Goal: Information Seeking & Learning: Learn about a topic

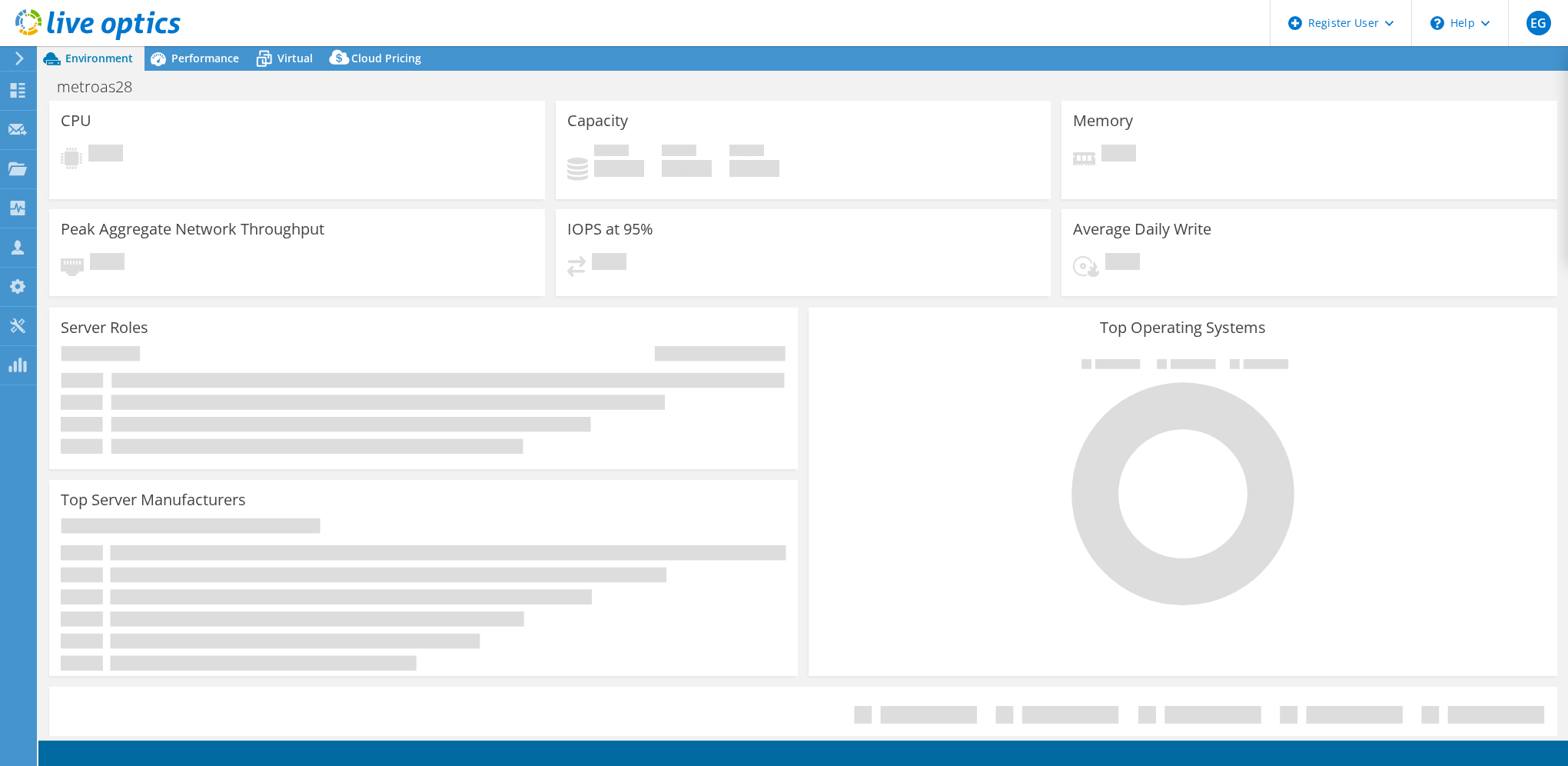
select select "USEast"
select select "USD"
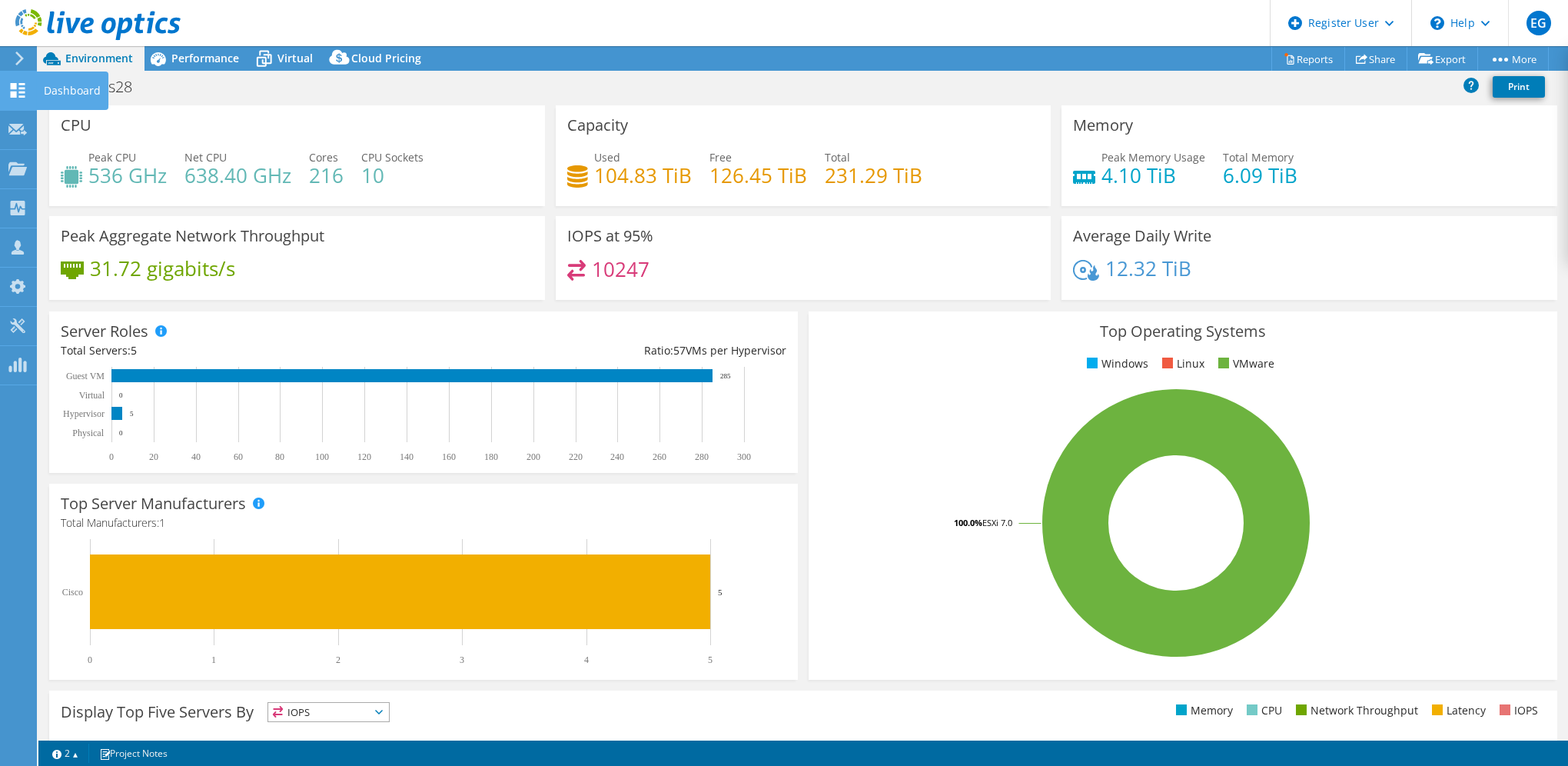
click at [18, 87] on icon at bounding box center [17, 90] width 19 height 15
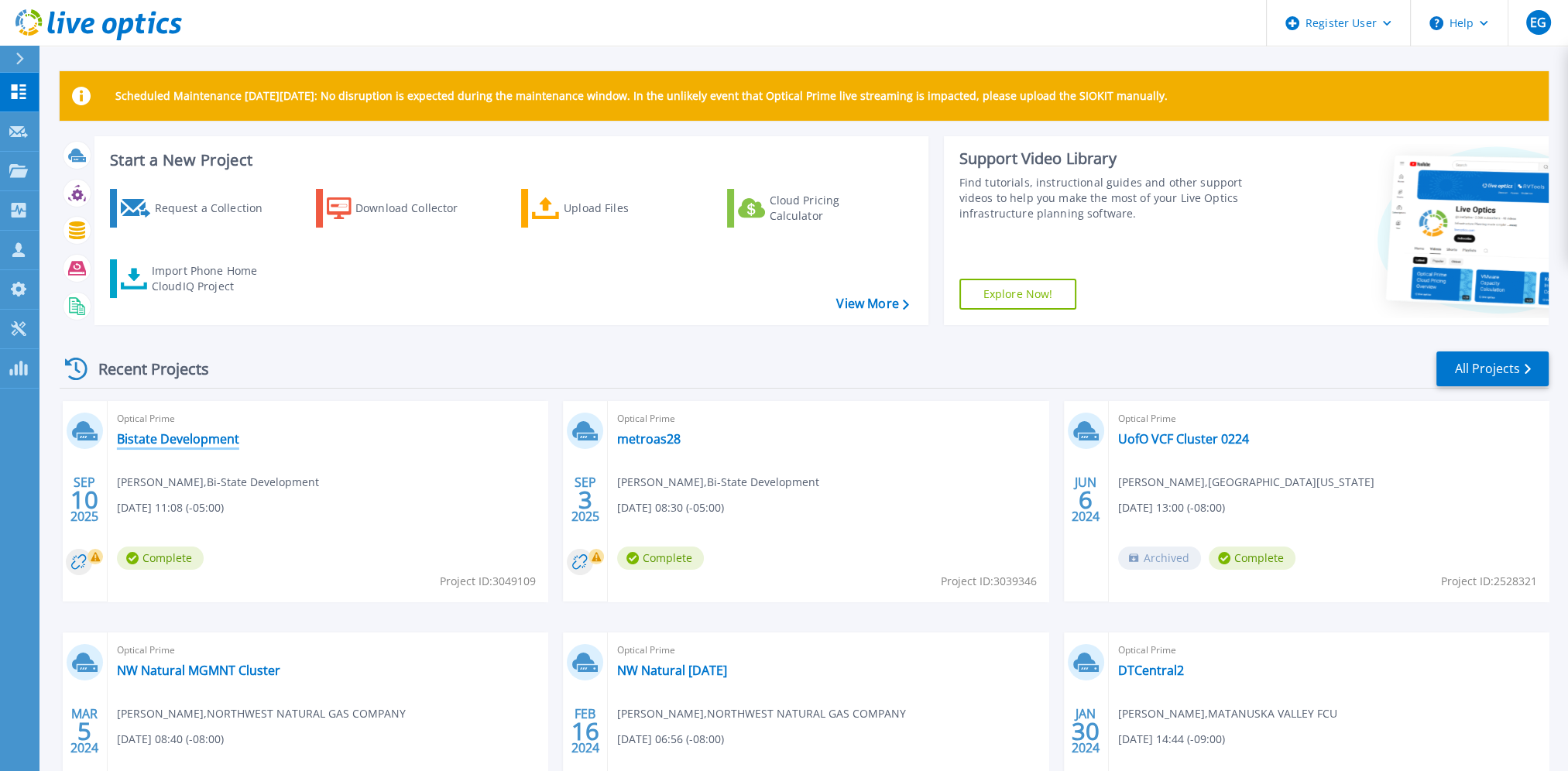
click at [198, 438] on link "Bistate Development" at bounding box center [178, 438] width 122 height 16
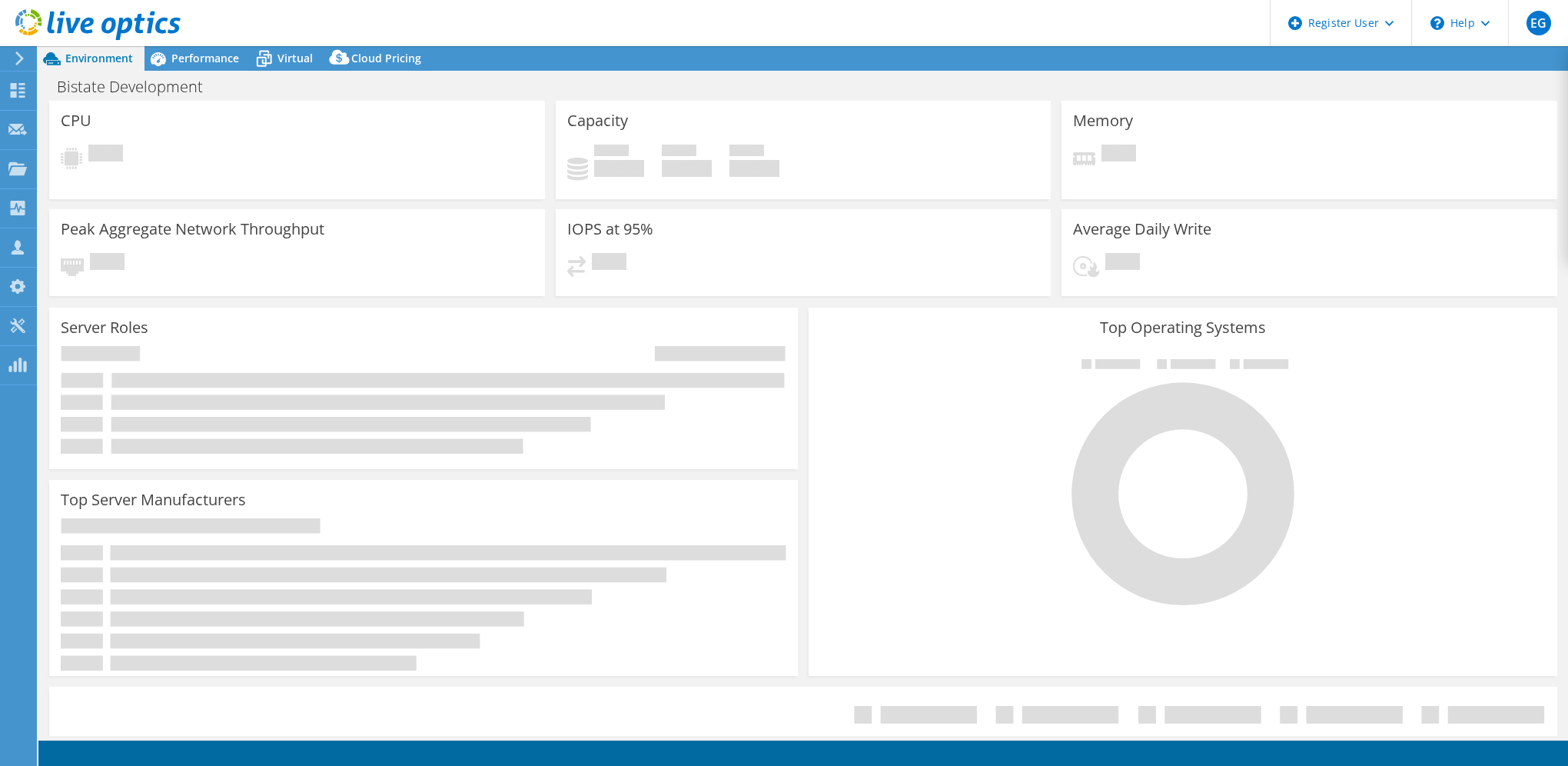
select select "USD"
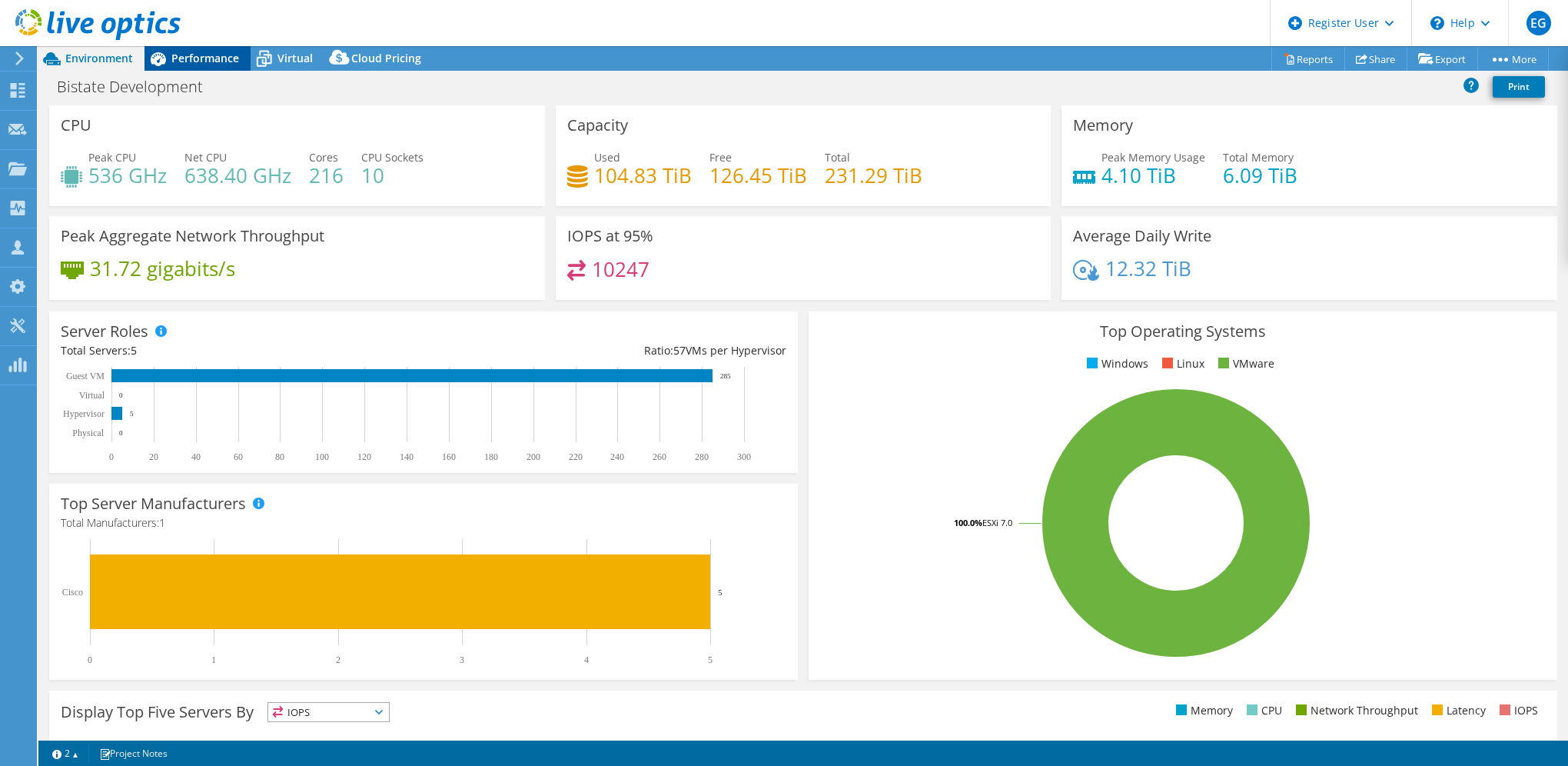
click at [190, 61] on span "Performance" at bounding box center [205, 58] width 67 height 15
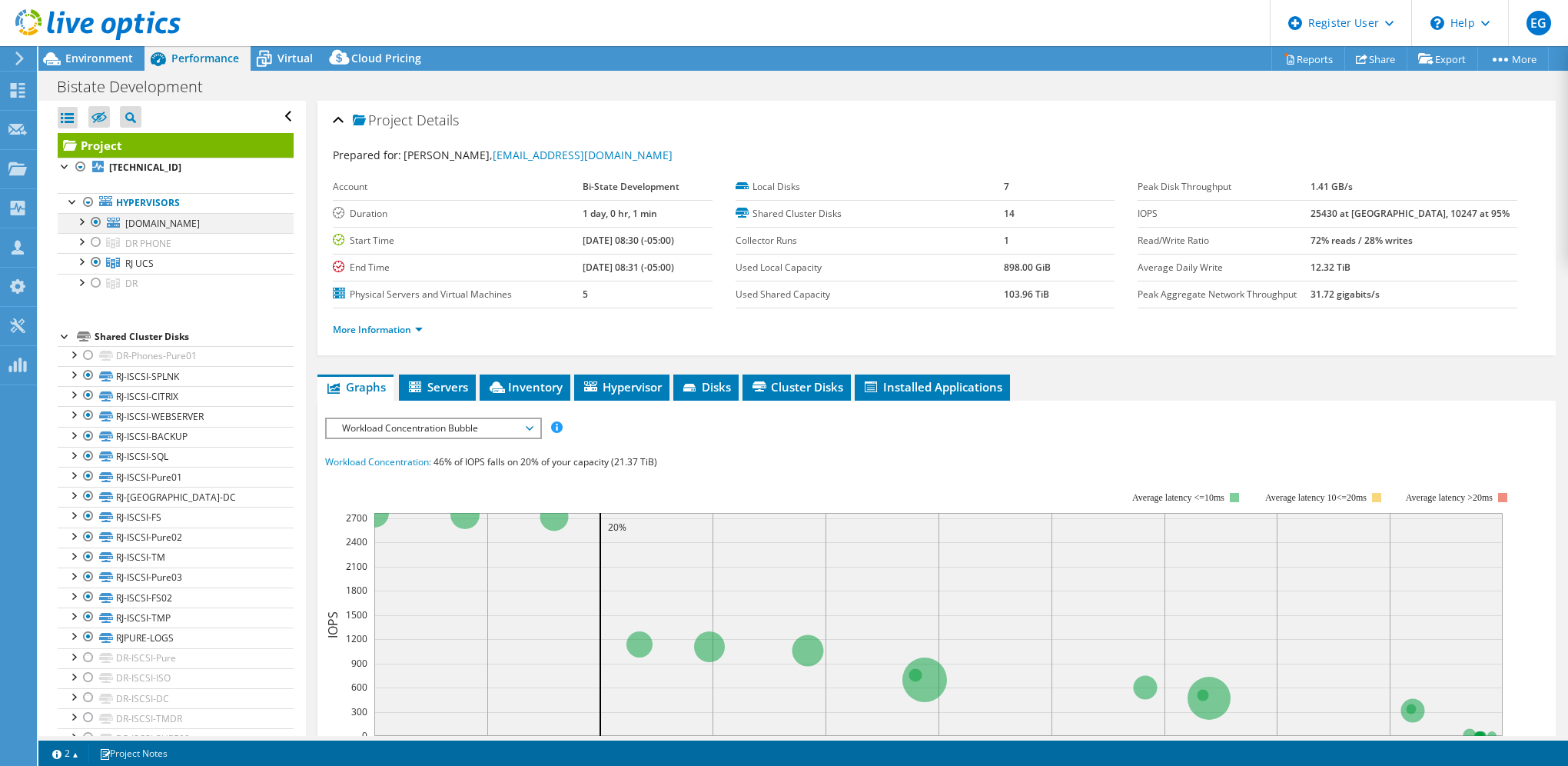
click at [96, 225] on div at bounding box center [96, 222] width 15 height 19
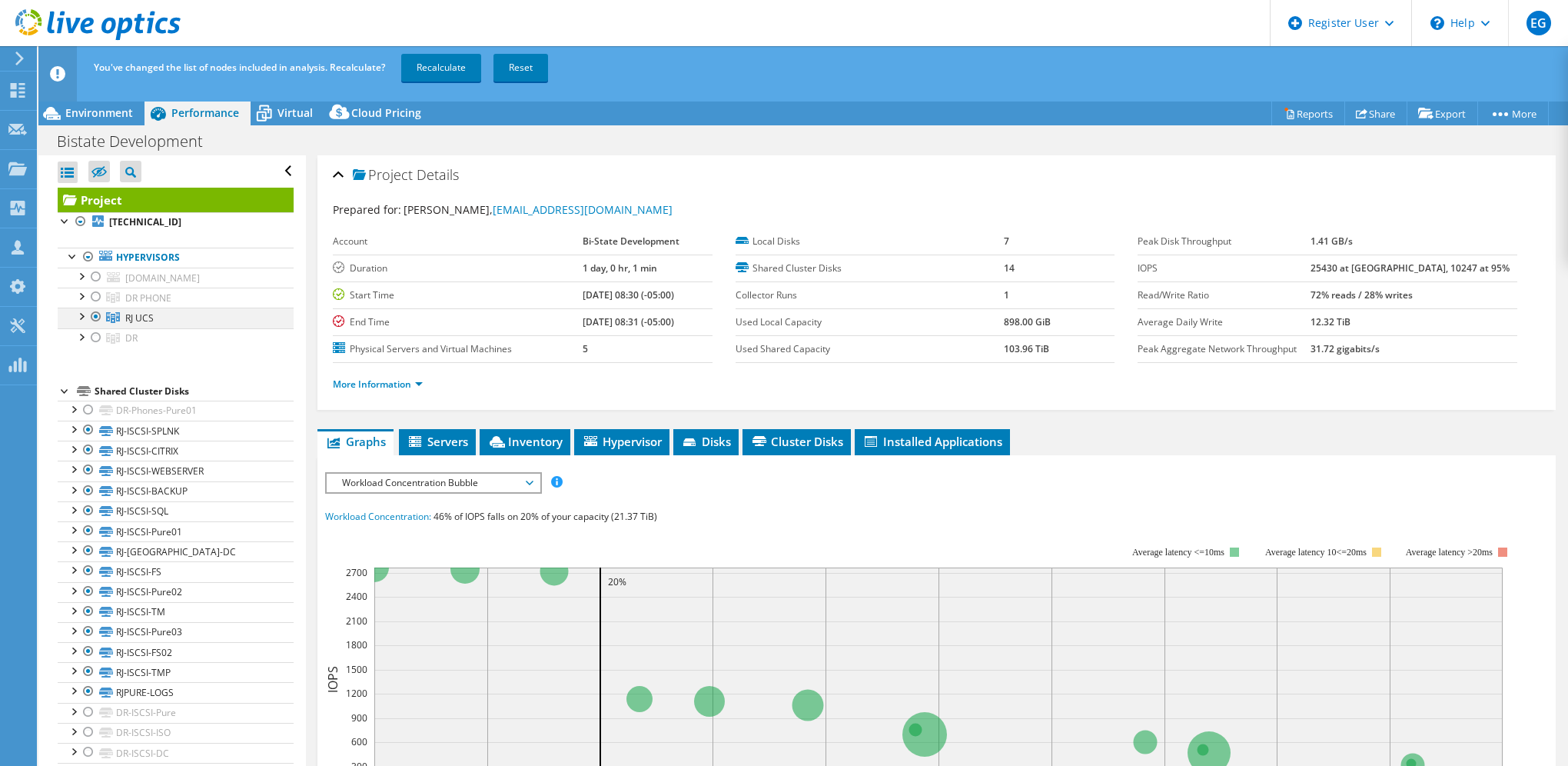
click at [93, 313] on div at bounding box center [96, 316] width 15 height 19
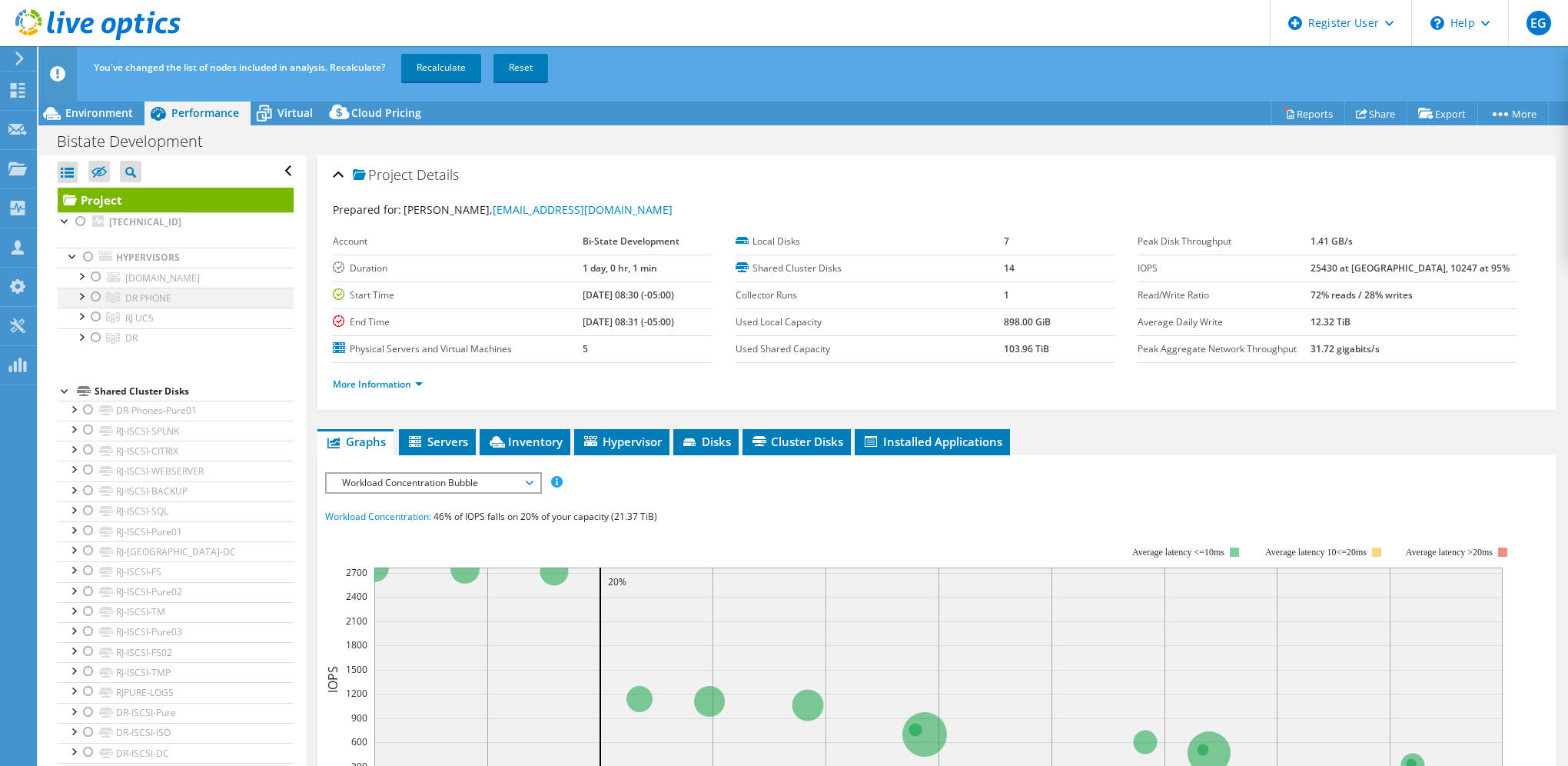
click at [97, 293] on div at bounding box center [96, 297] width 15 height 19
click at [92, 336] on div at bounding box center [96, 337] width 15 height 19
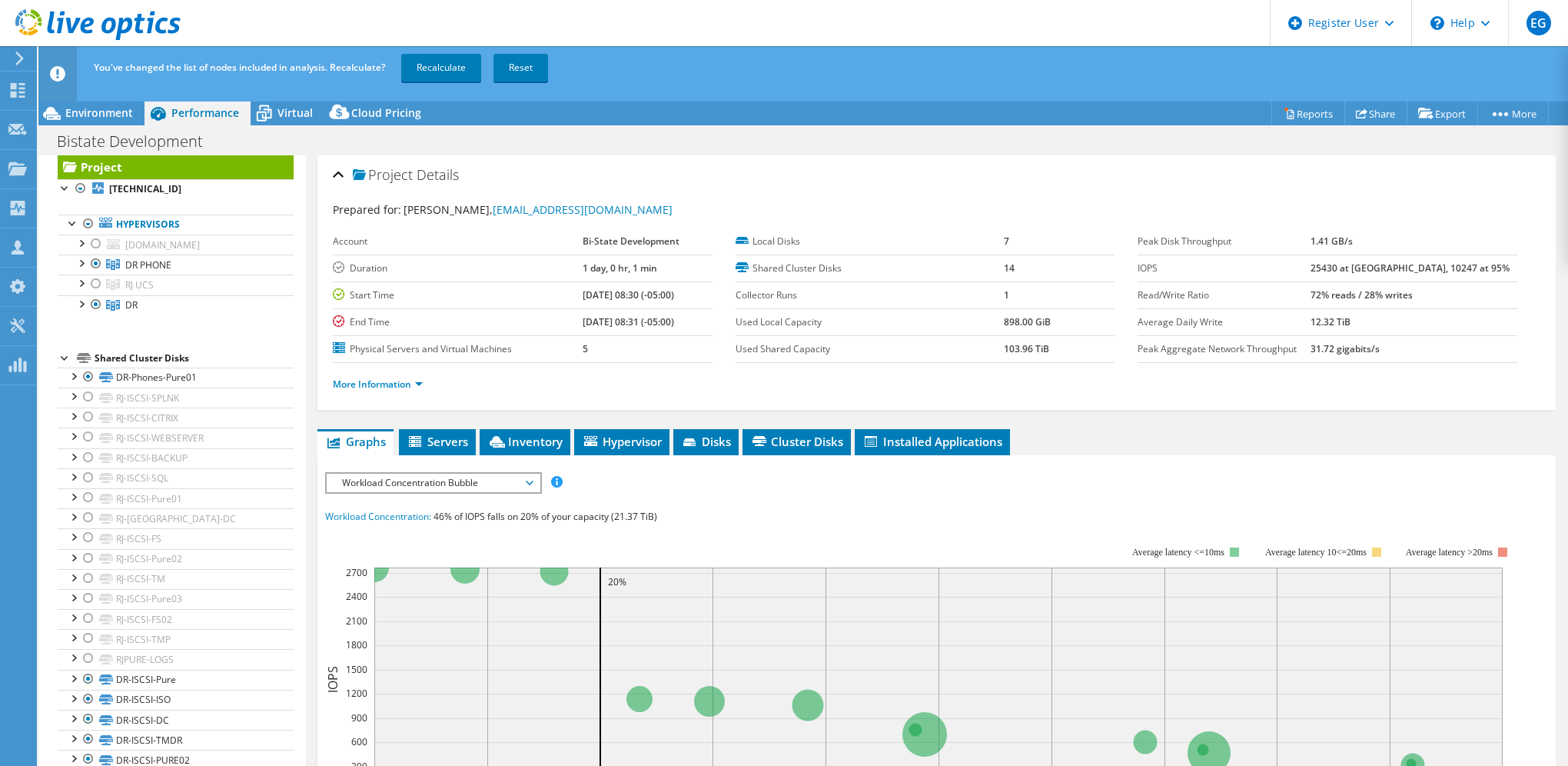
scroll to position [47, 0]
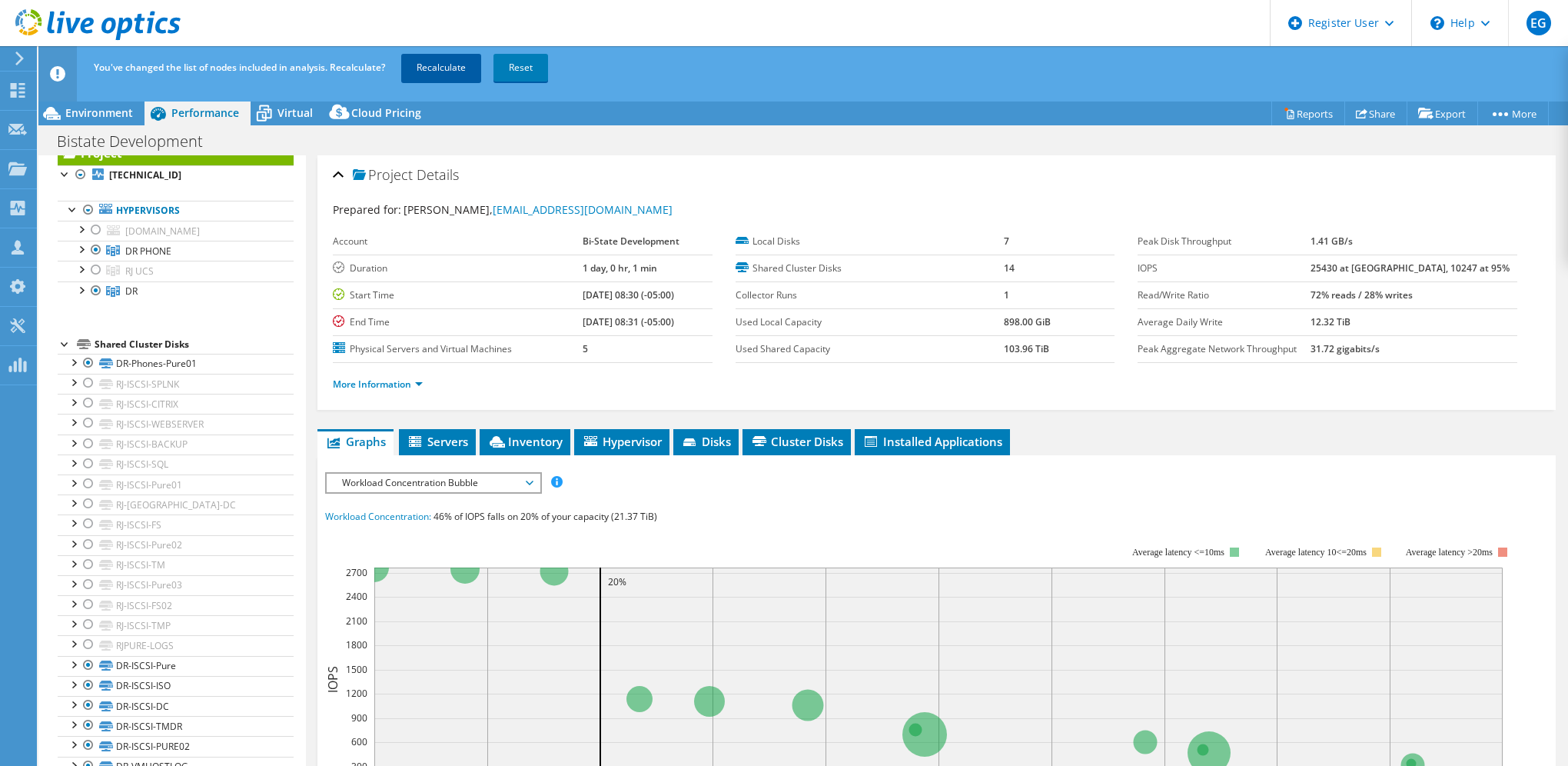
click at [429, 71] on link "Recalculate" at bounding box center [441, 67] width 80 height 28
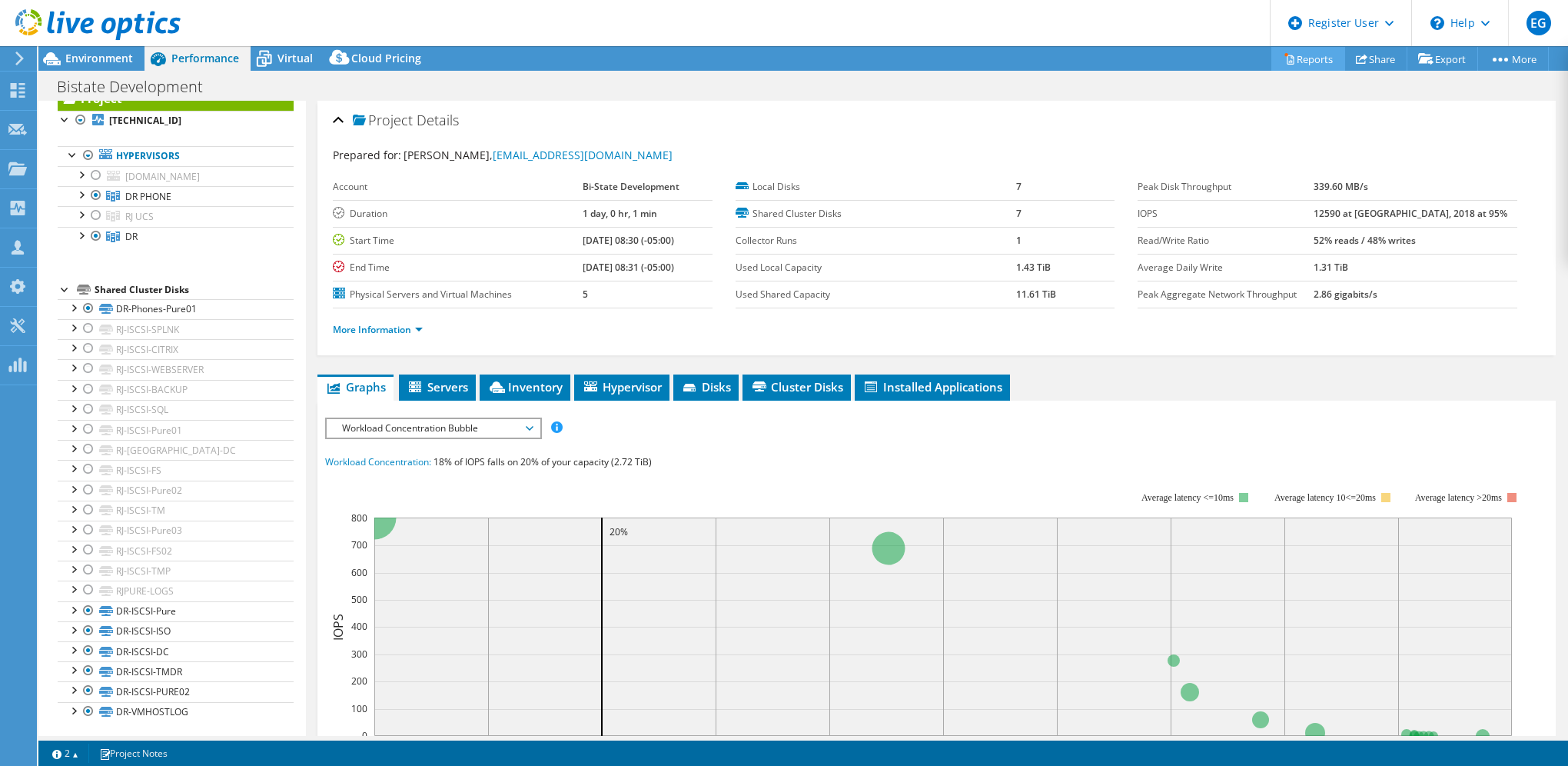
click at [1304, 59] on link "Reports" at bounding box center [1308, 58] width 74 height 24
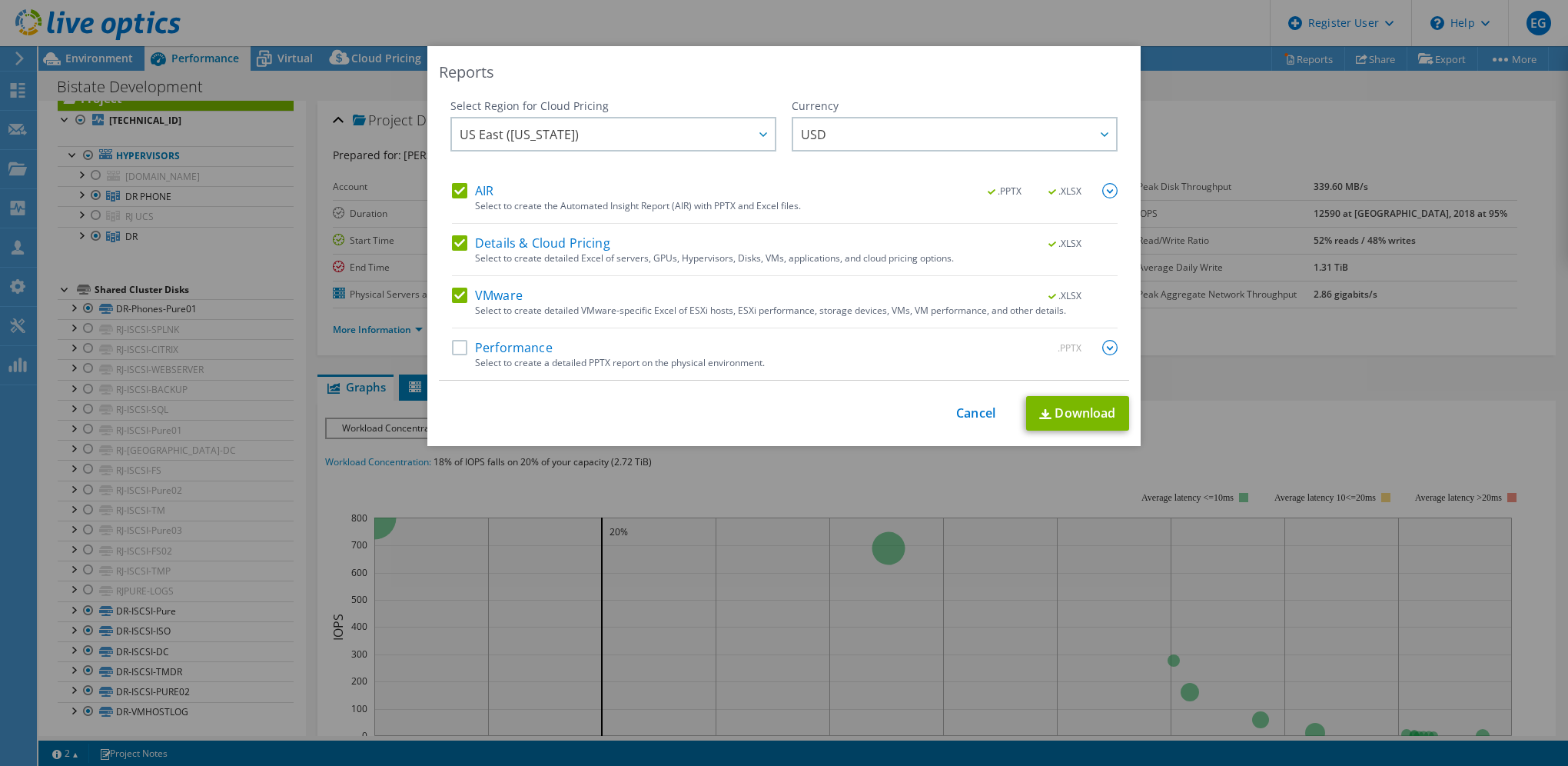
click at [463, 295] on label "VMware" at bounding box center [487, 295] width 70 height 15
click at [0, 0] on input "VMware" at bounding box center [0, 0] width 0 height 0
click at [452, 342] on label "Performance" at bounding box center [502, 347] width 100 height 15
click at [0, 0] on input "Performance" at bounding box center [0, 0] width 0 height 0
click at [1104, 192] on img at bounding box center [1109, 190] width 15 height 15
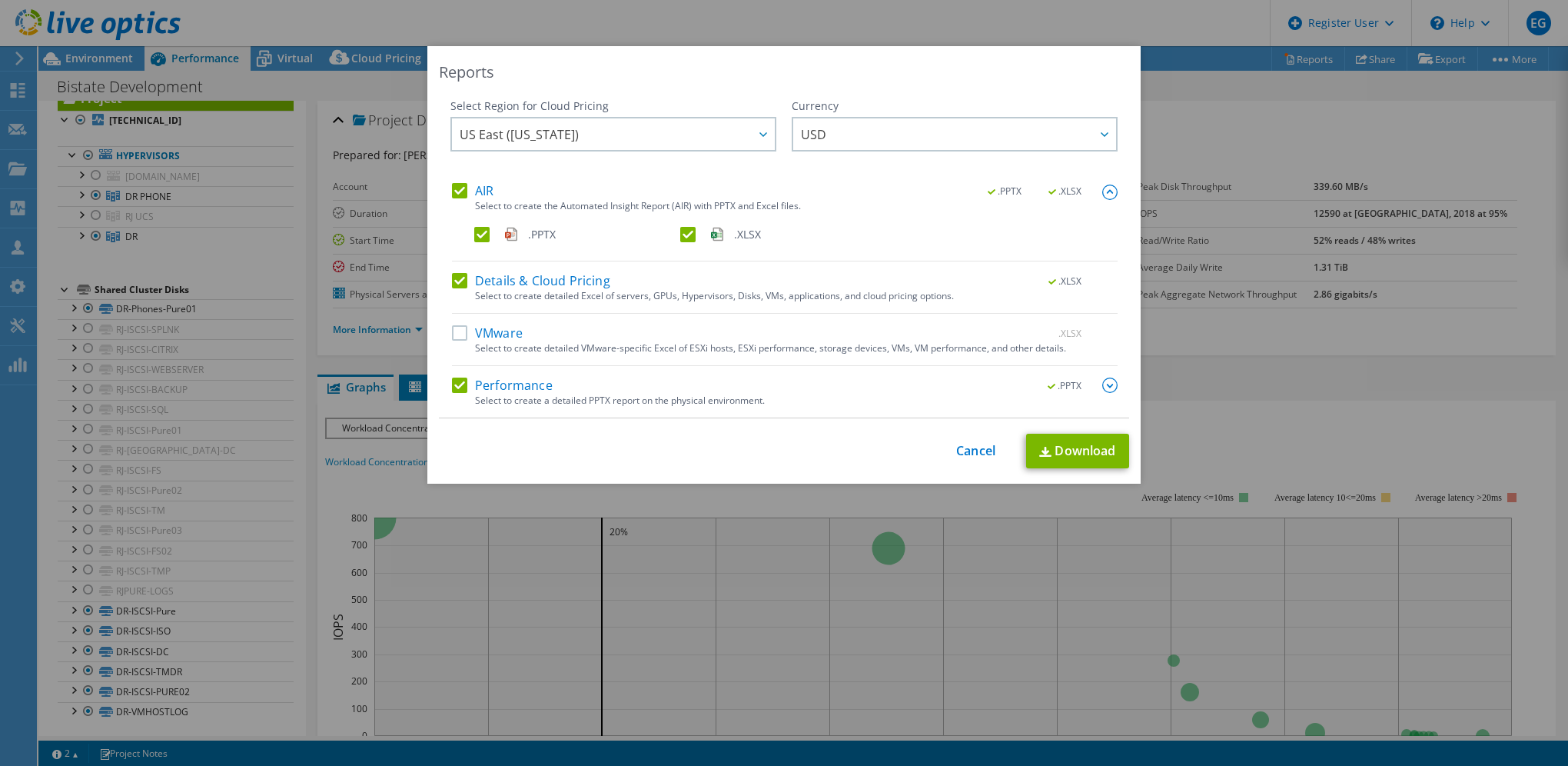
click at [680, 237] on label ".XLSX" at bounding box center [781, 234] width 203 height 15
click at [0, 0] on input ".XLSX" at bounding box center [0, 0] width 0 height 0
click at [1090, 456] on link "Download" at bounding box center [1077, 451] width 103 height 35
drag, startPoint x: 966, startPoint y: 455, endPoint x: 975, endPoint y: 456, distance: 9.1
click at [966, 455] on link "Cancel" at bounding box center [976, 451] width 39 height 15
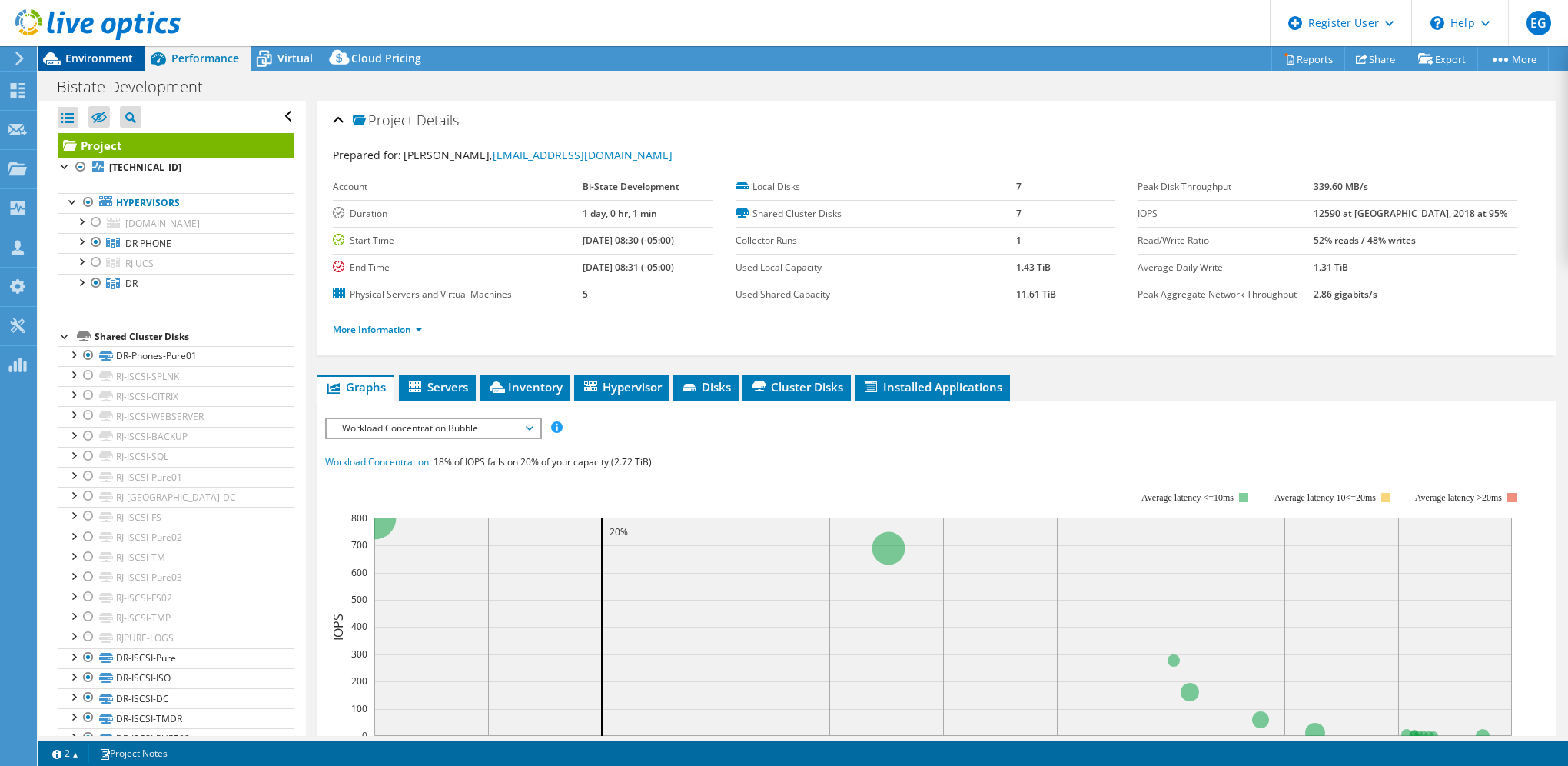
click at [109, 54] on span "Environment" at bounding box center [99, 58] width 67 height 15
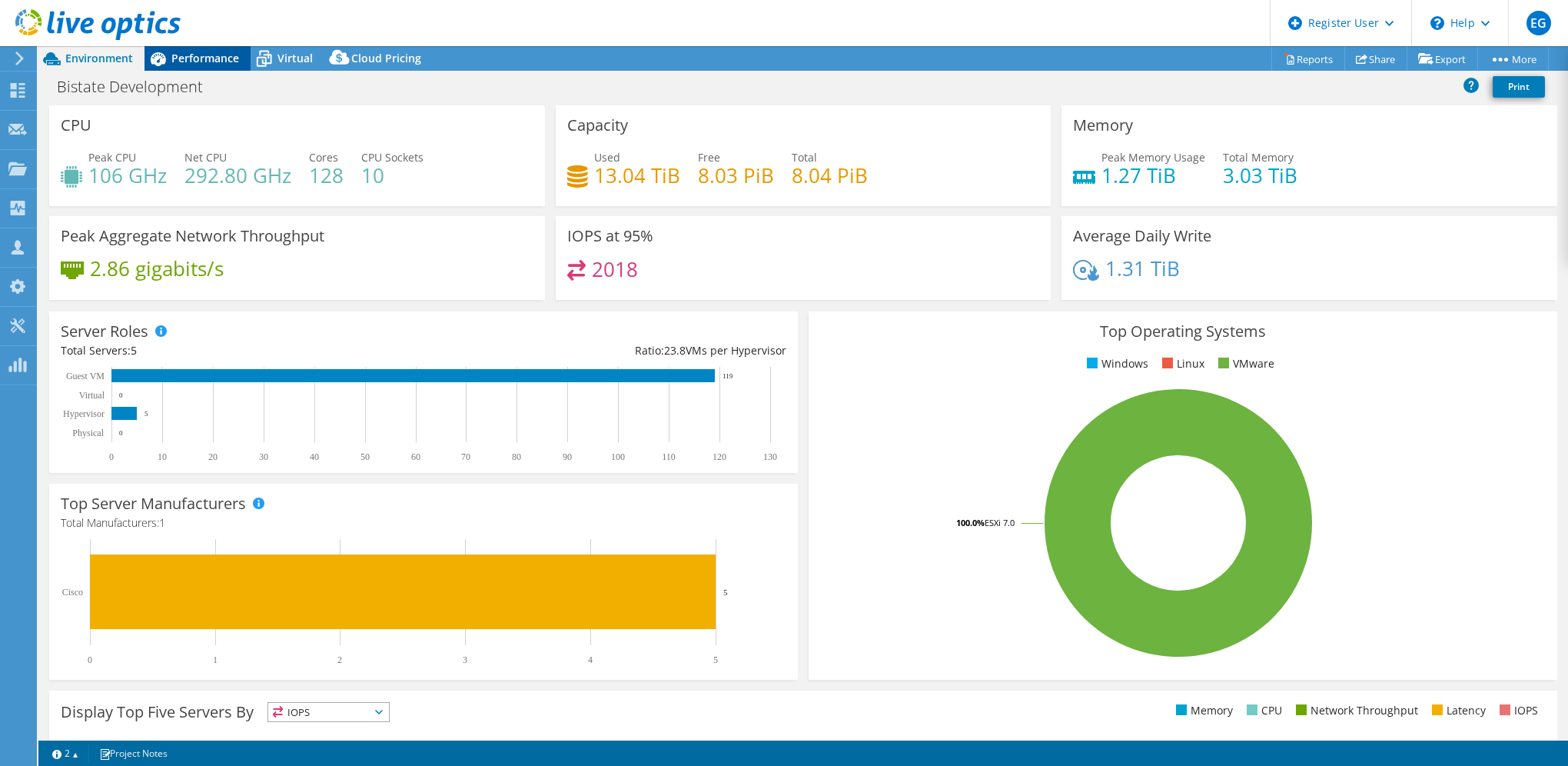
click at [211, 53] on span "Performance" at bounding box center [205, 58] width 67 height 15
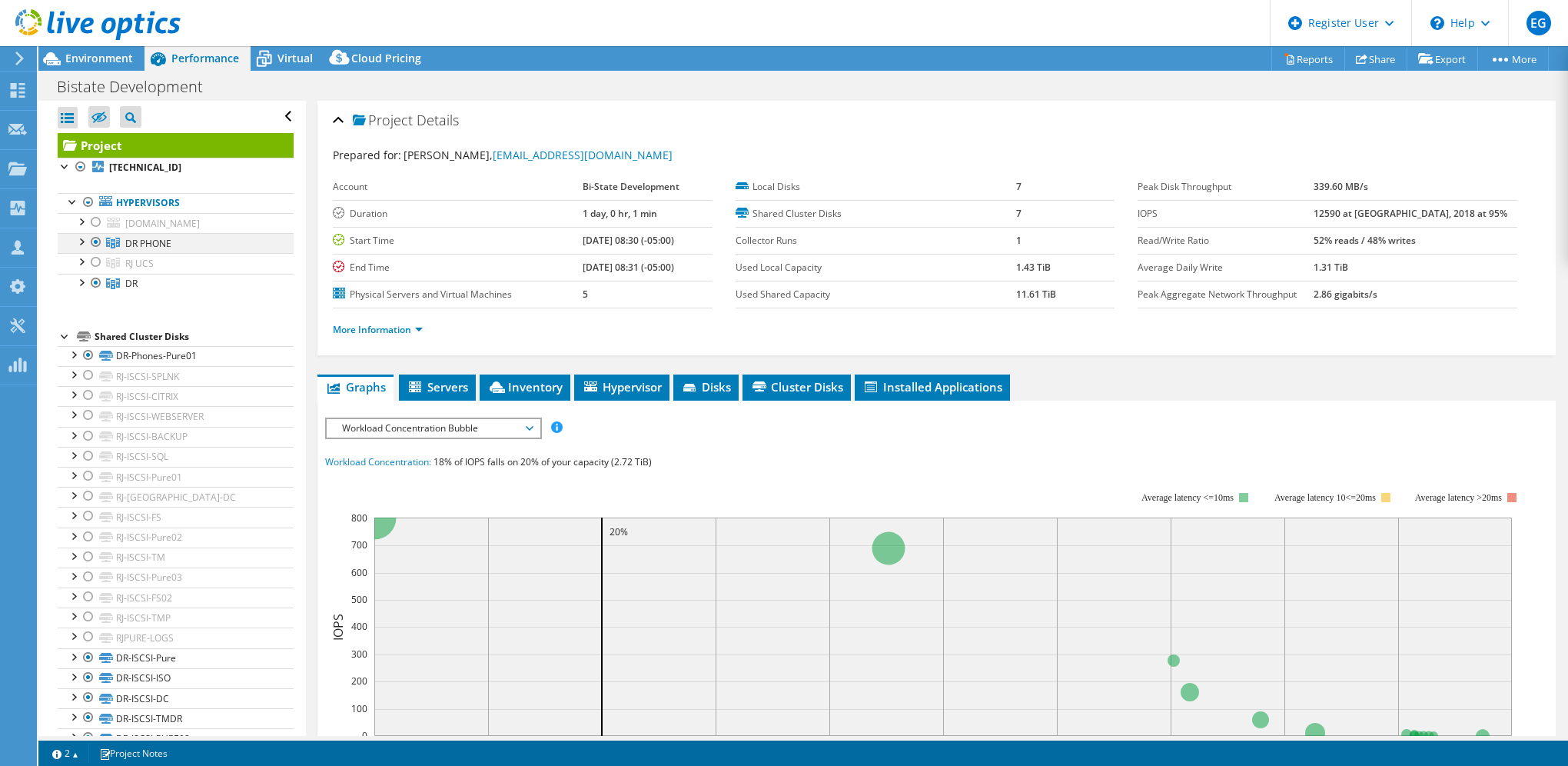
click at [83, 239] on div at bounding box center [80, 240] width 15 height 15
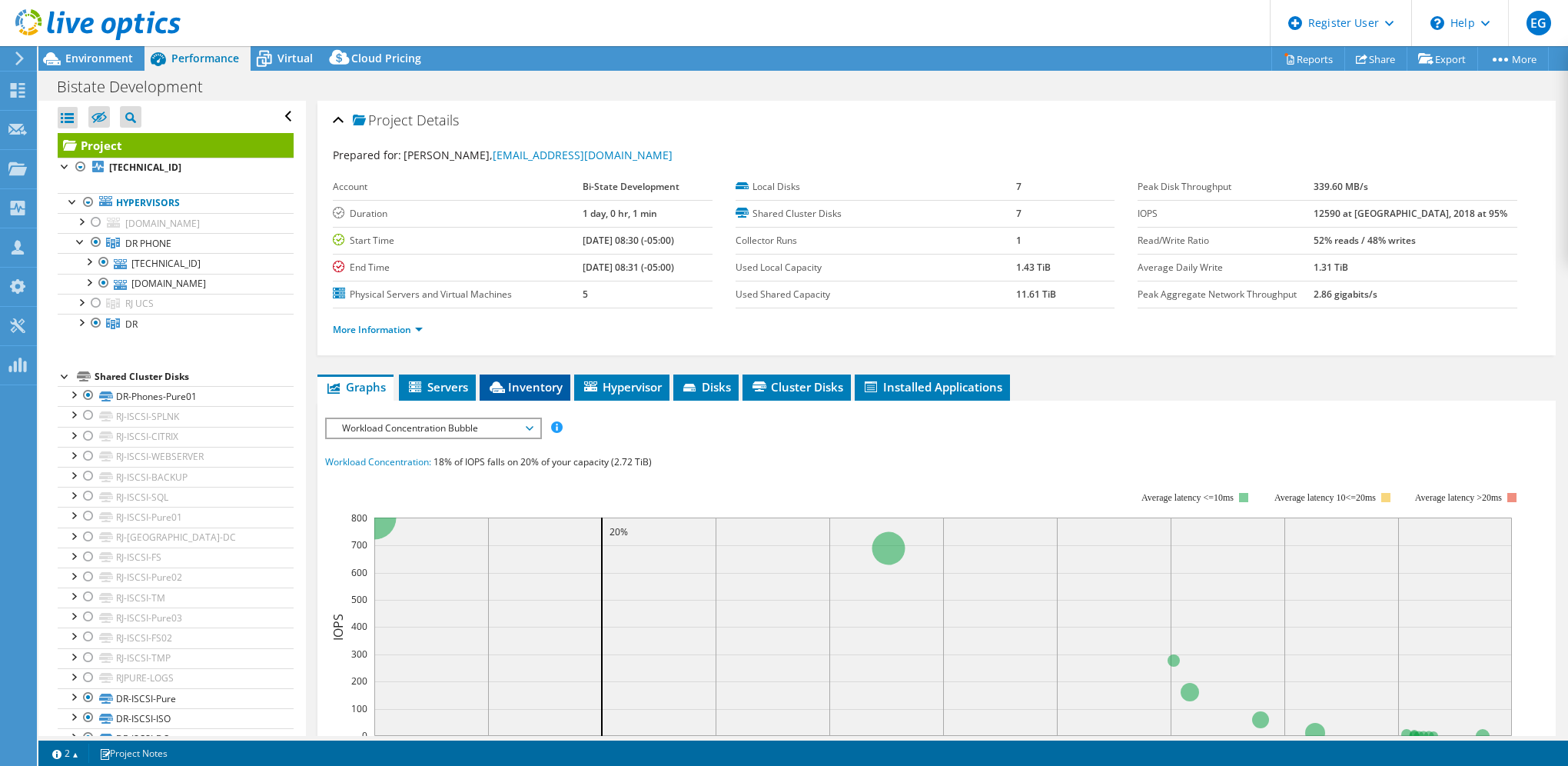
click at [536, 383] on span "Inventory" at bounding box center [524, 387] width 75 height 15
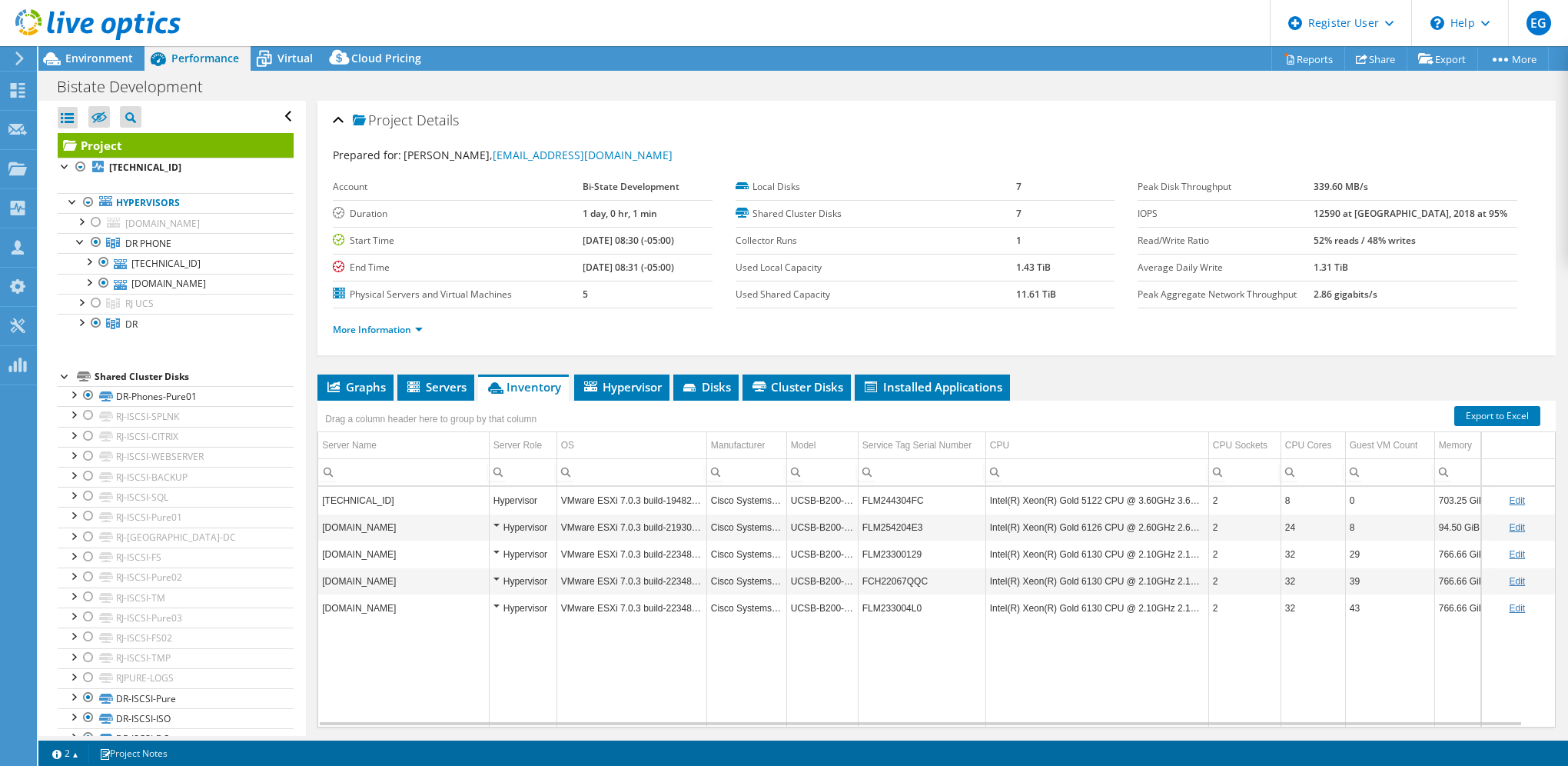
click at [852, 132] on div "Project Details" at bounding box center [937, 121] width 1207 height 33
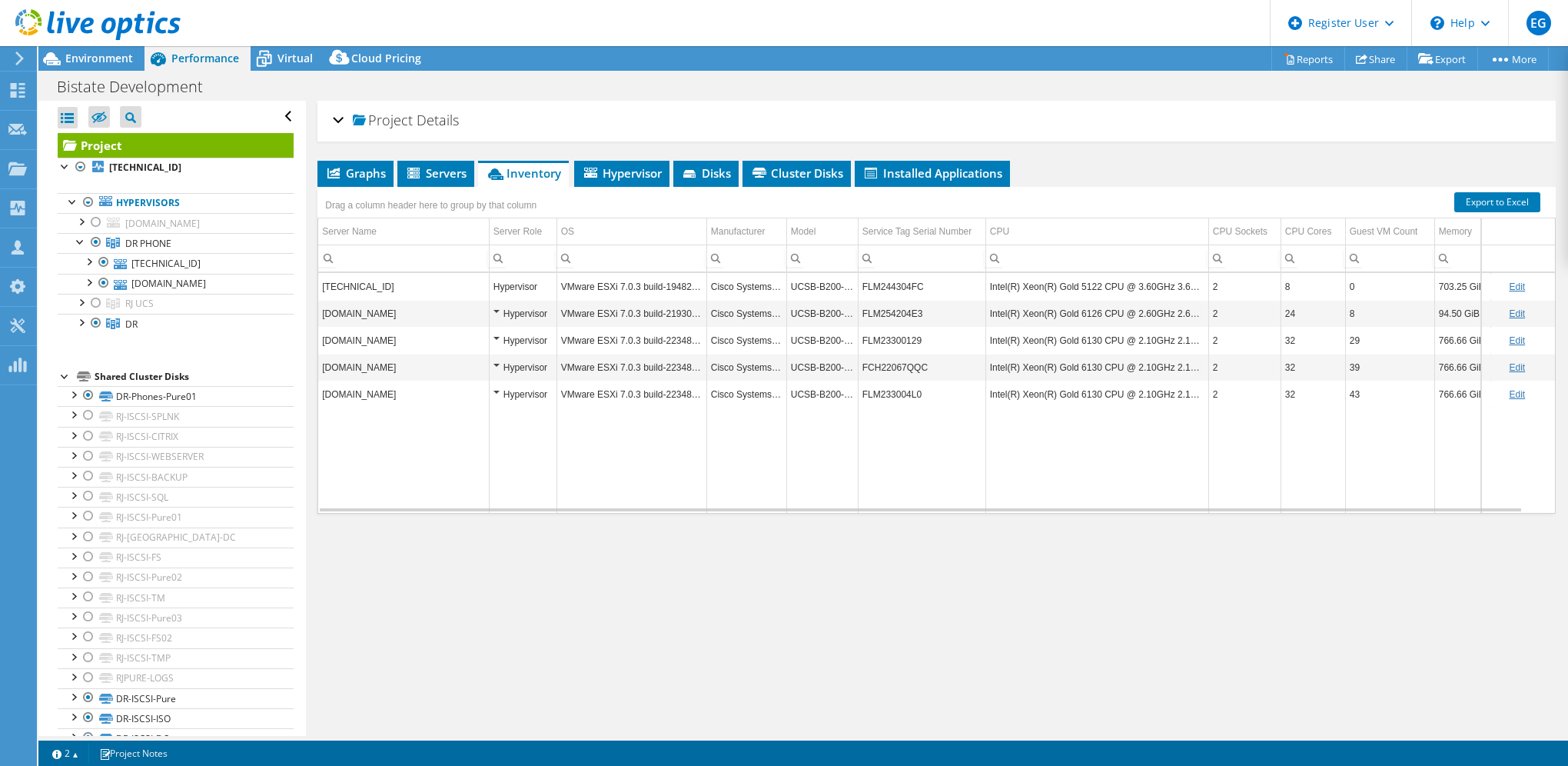
click at [852, 132] on div "Project Details" at bounding box center [937, 121] width 1207 height 33
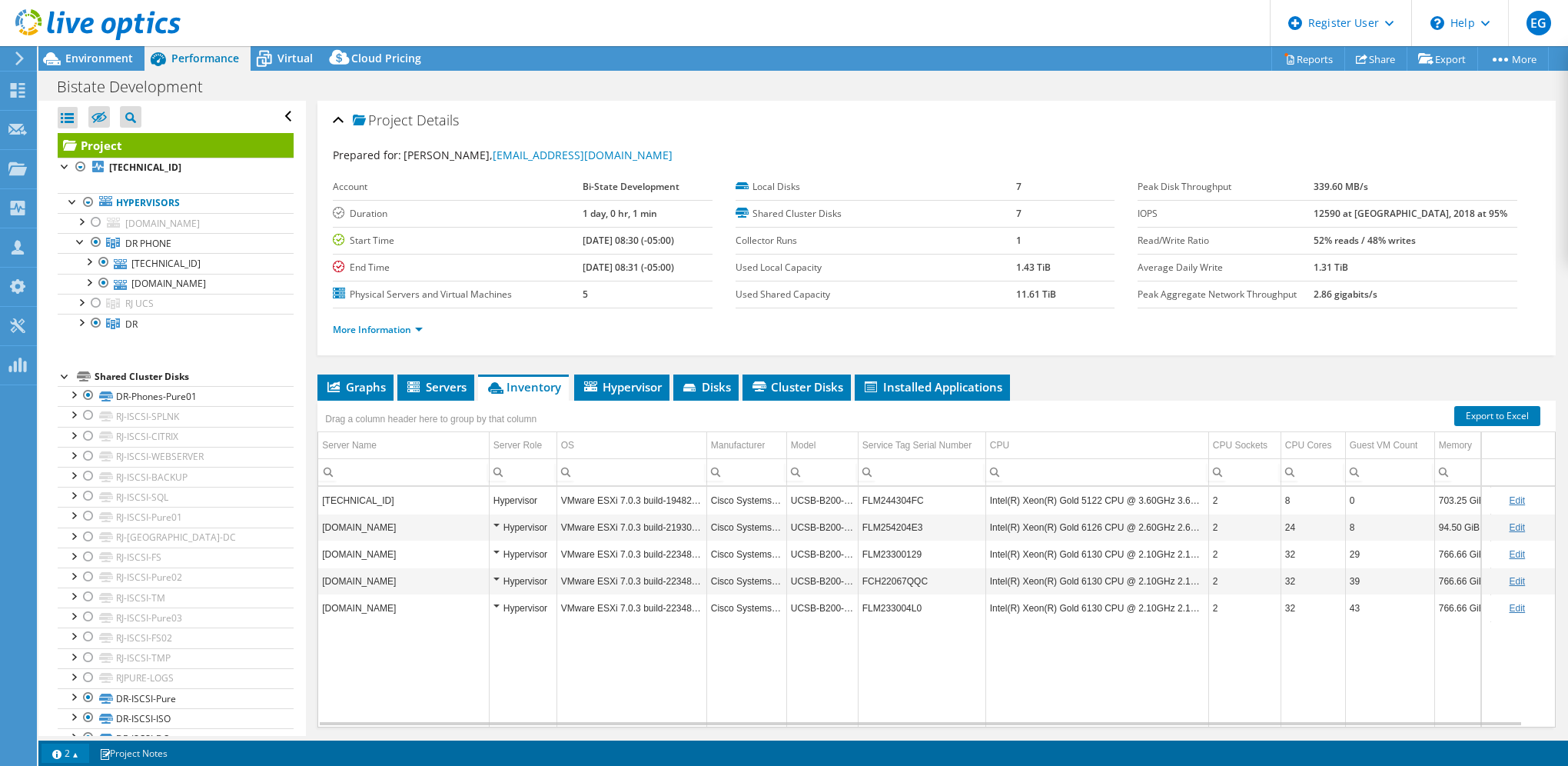
click at [72, 757] on link "2" at bounding box center [65, 753] width 48 height 19
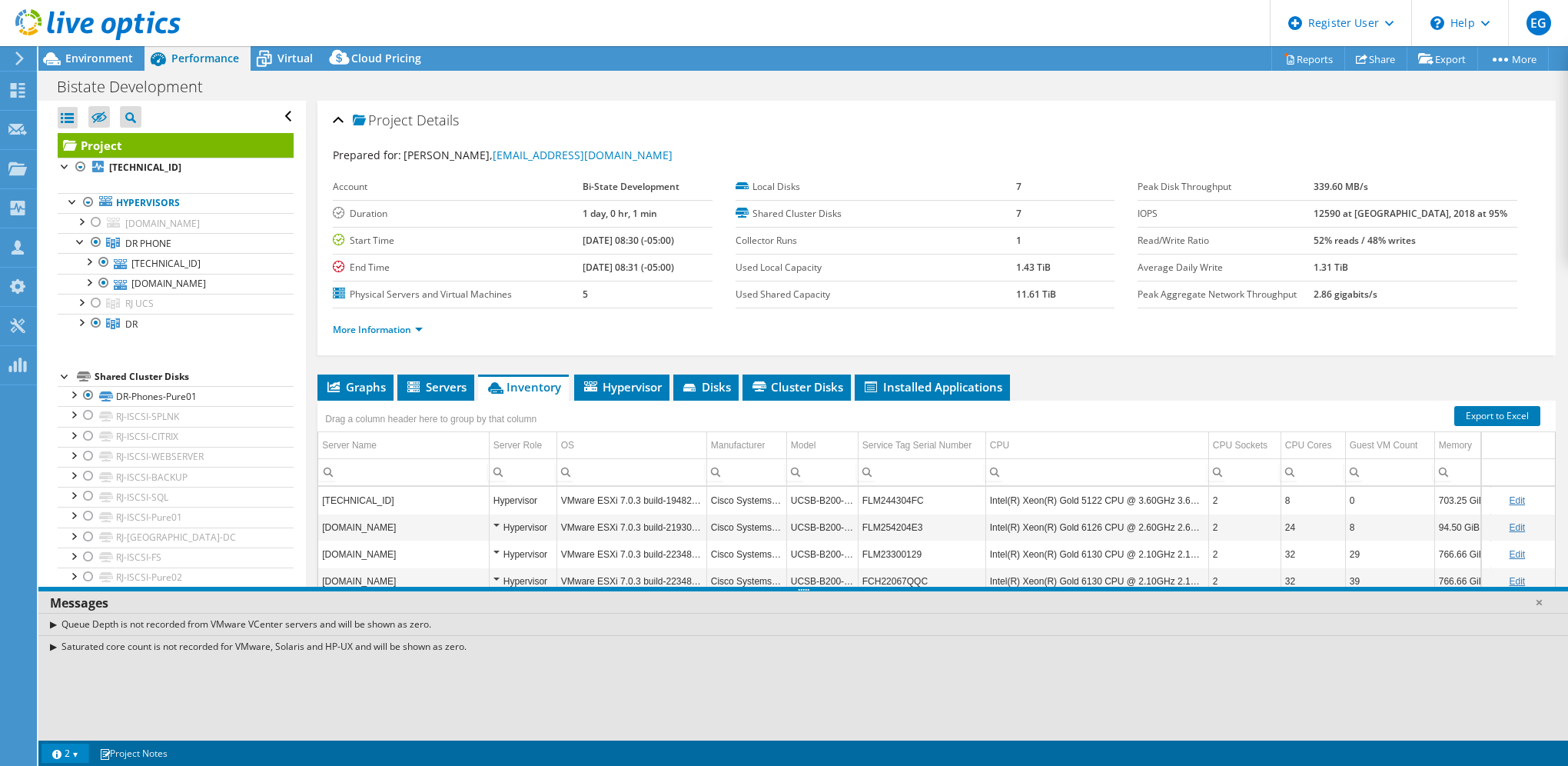
click at [74, 756] on link "2" at bounding box center [65, 753] width 48 height 19
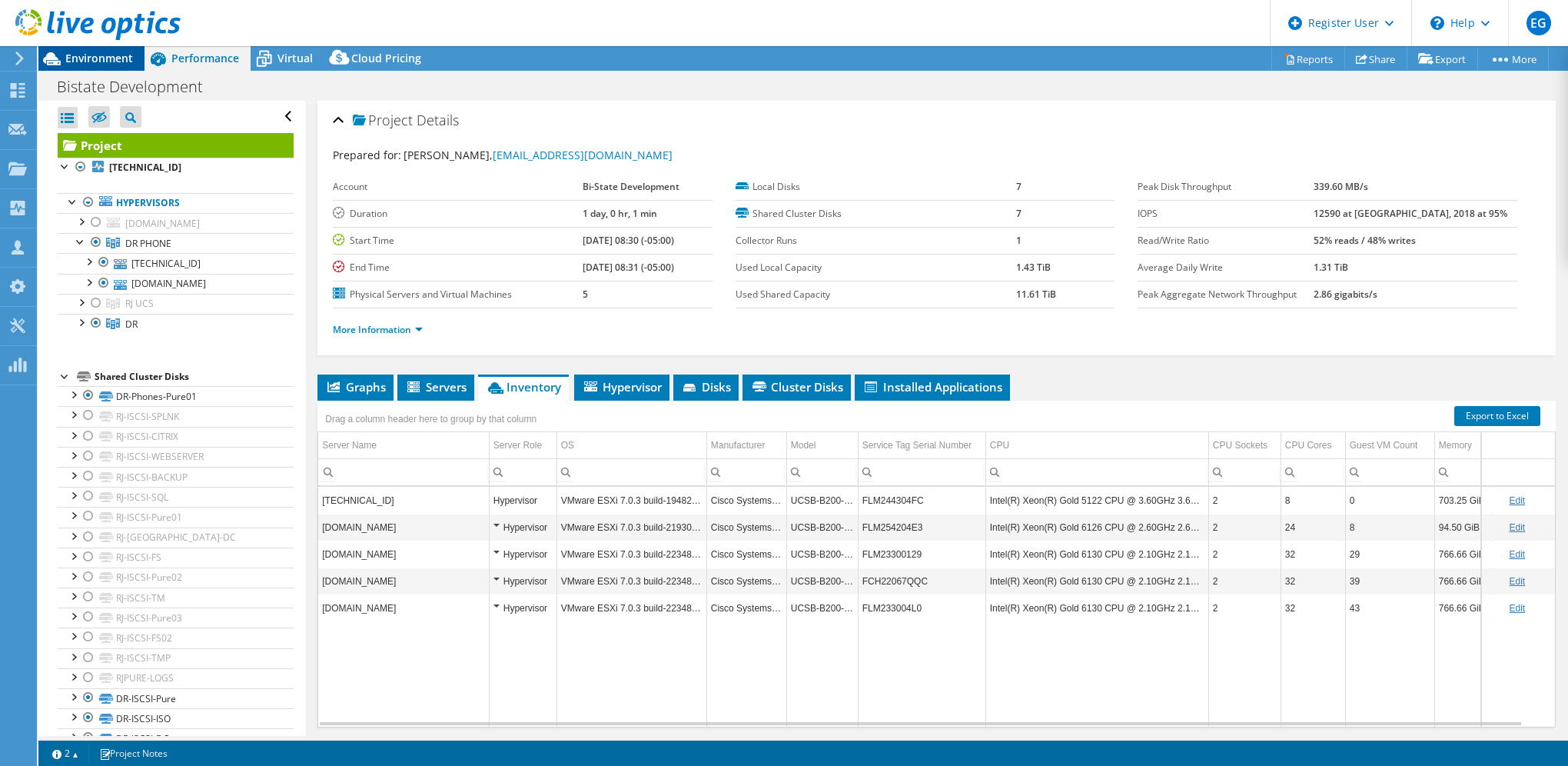
click at [101, 58] on span "Environment" at bounding box center [99, 58] width 67 height 15
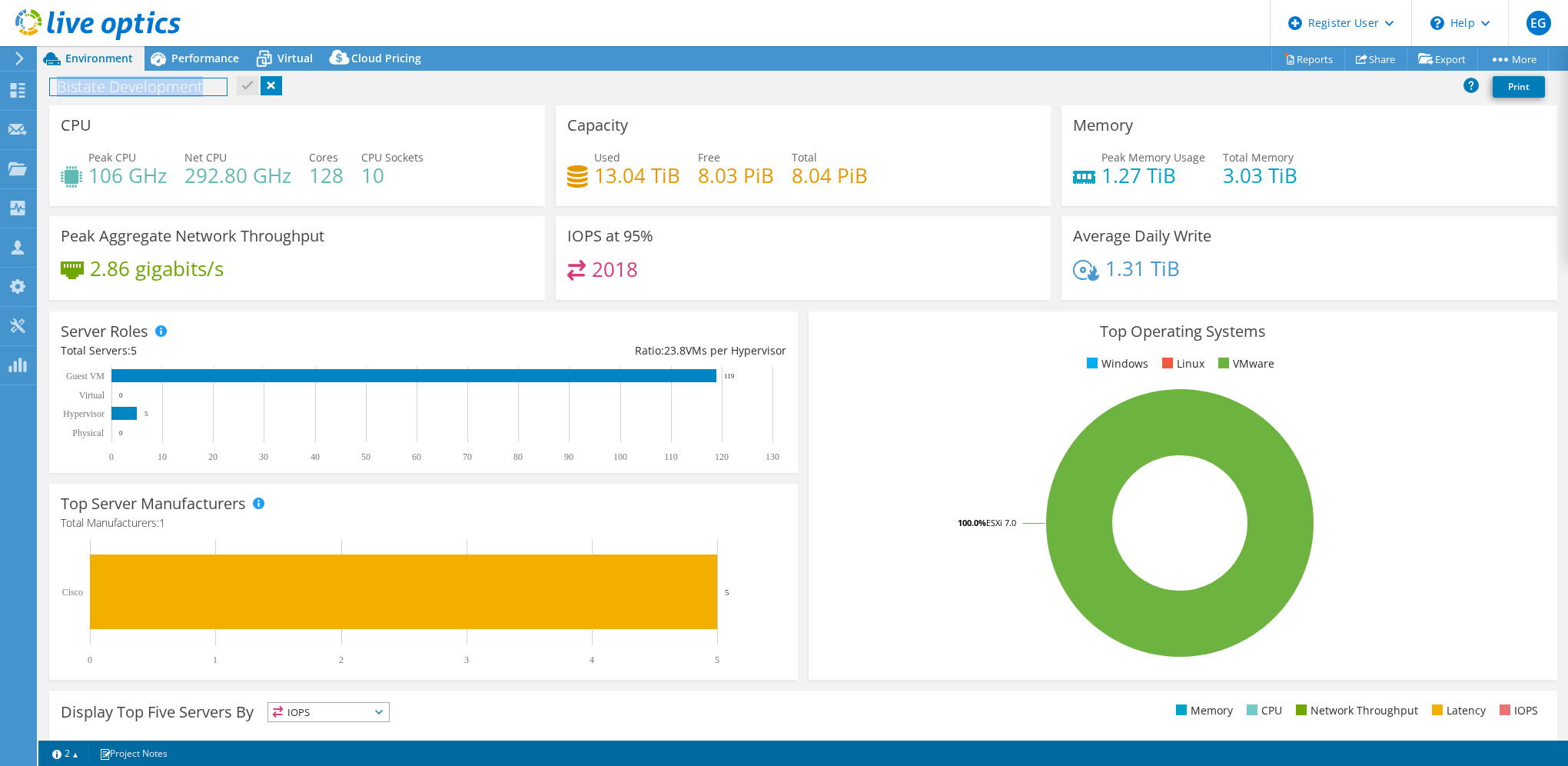
drag, startPoint x: 215, startPoint y: 83, endPoint x: 42, endPoint y: 89, distance: 173.1
click at [42, 89] on div "Bistate Development Print" at bounding box center [803, 86] width 1530 height 28
copy h1 "Bistate Development"
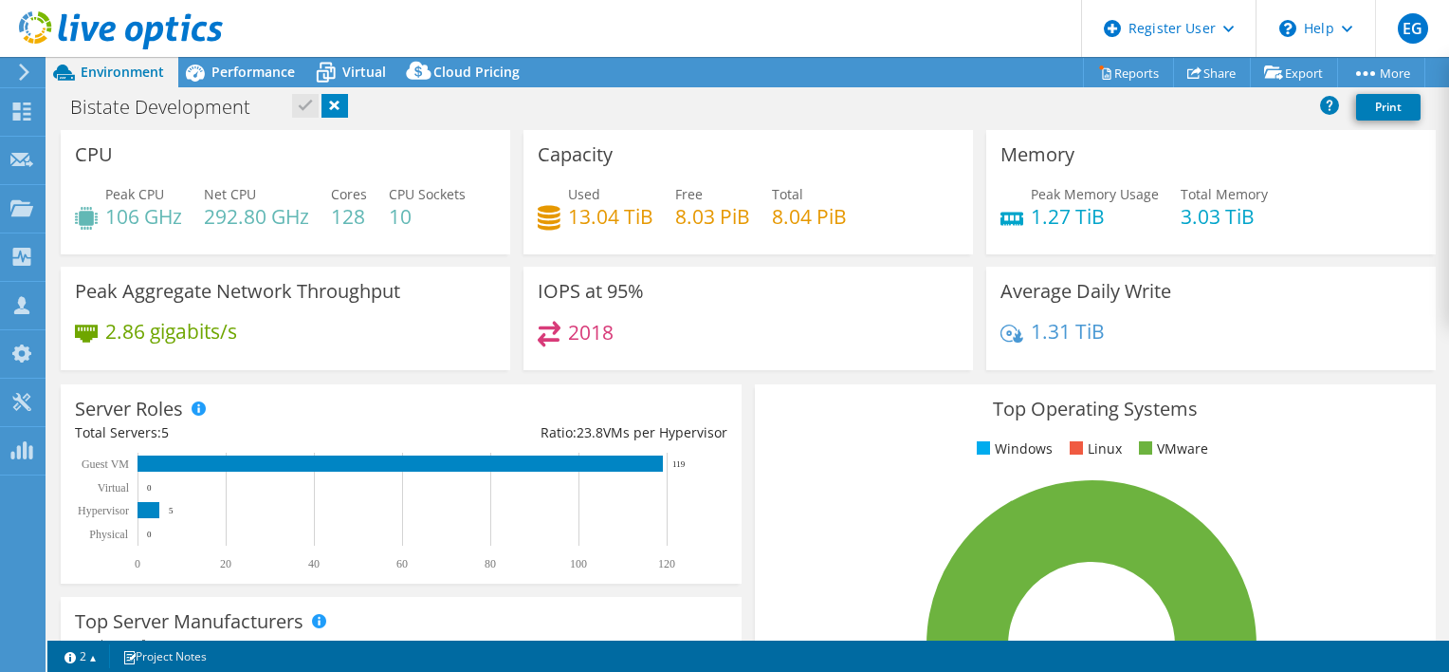
click at [286, 226] on h4 "292.80 GHz" at bounding box center [256, 216] width 105 height 21
click at [260, 69] on span "Performance" at bounding box center [253, 72] width 83 height 18
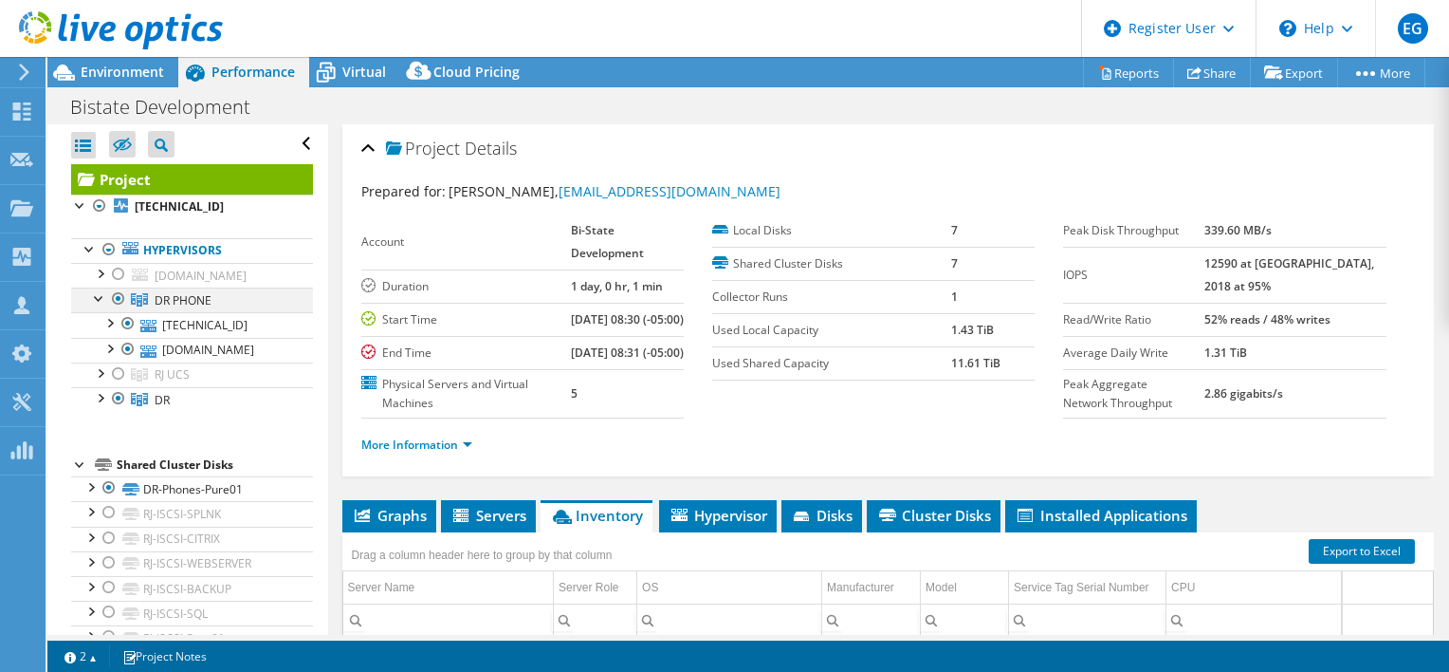
click at [92, 296] on div at bounding box center [99, 296] width 19 height 19
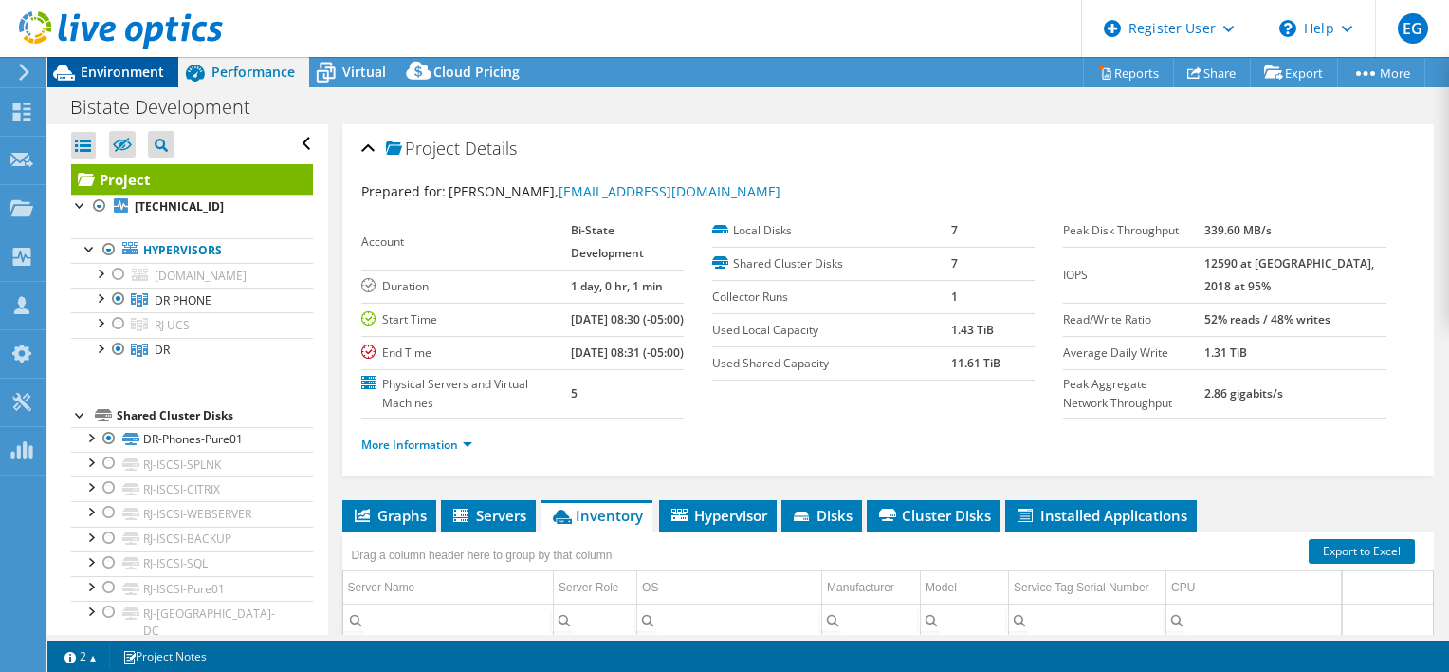
click at [137, 83] on div "Environment" at bounding box center [112, 72] width 131 height 30
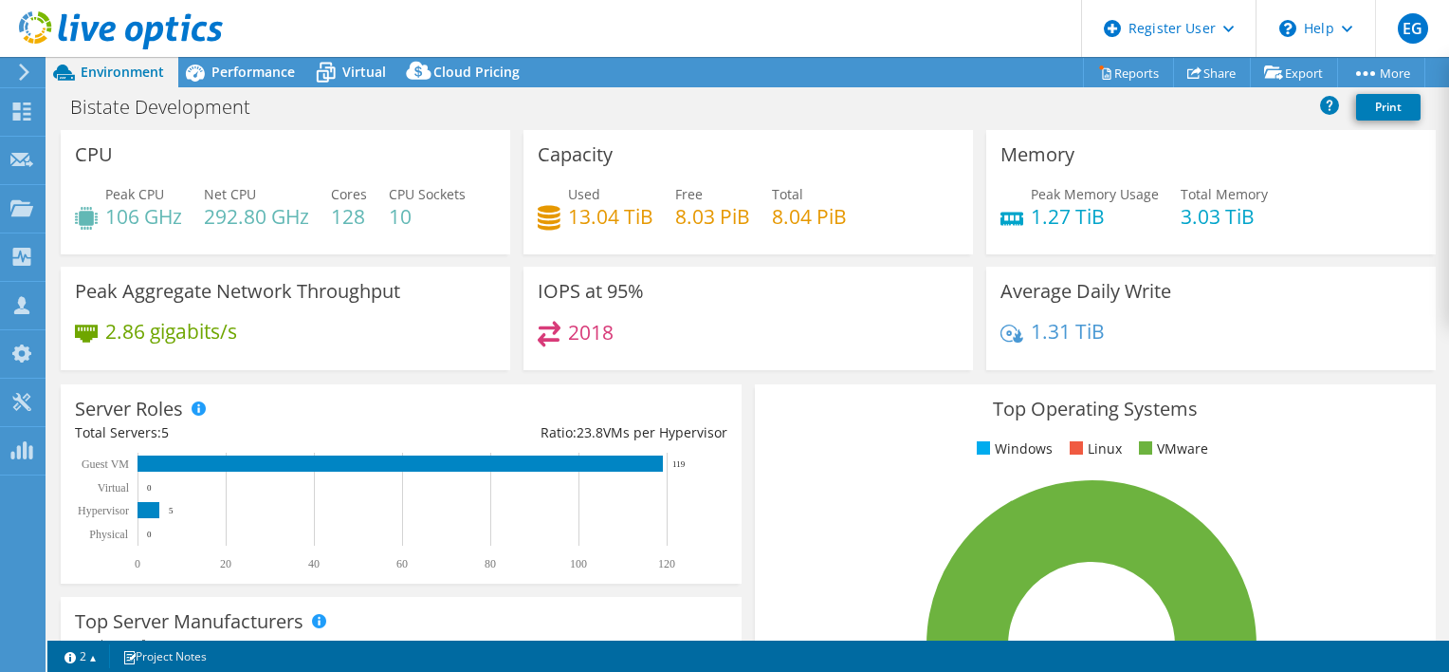
click at [252, 218] on h4 "292.80 GHz" at bounding box center [256, 216] width 105 height 21
click at [28, 72] on use at bounding box center [24, 72] width 10 height 17
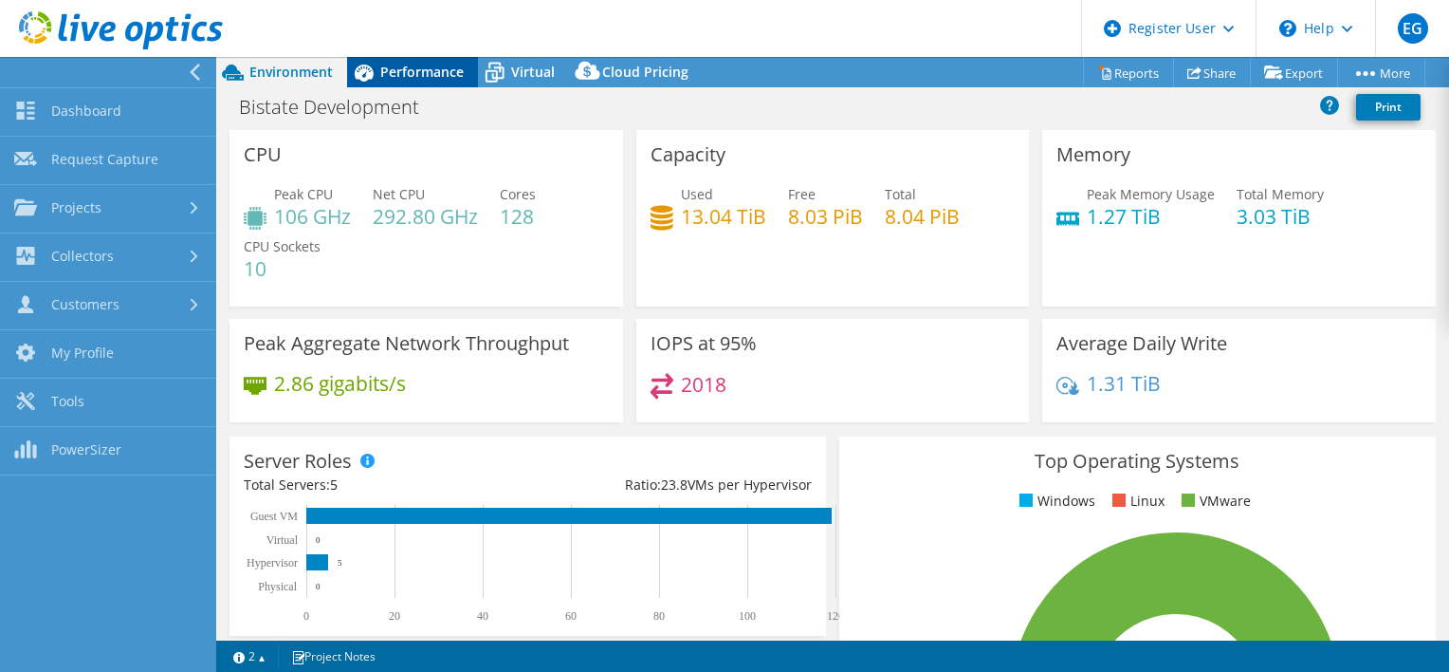
click at [403, 72] on span "Performance" at bounding box center [421, 72] width 83 height 18
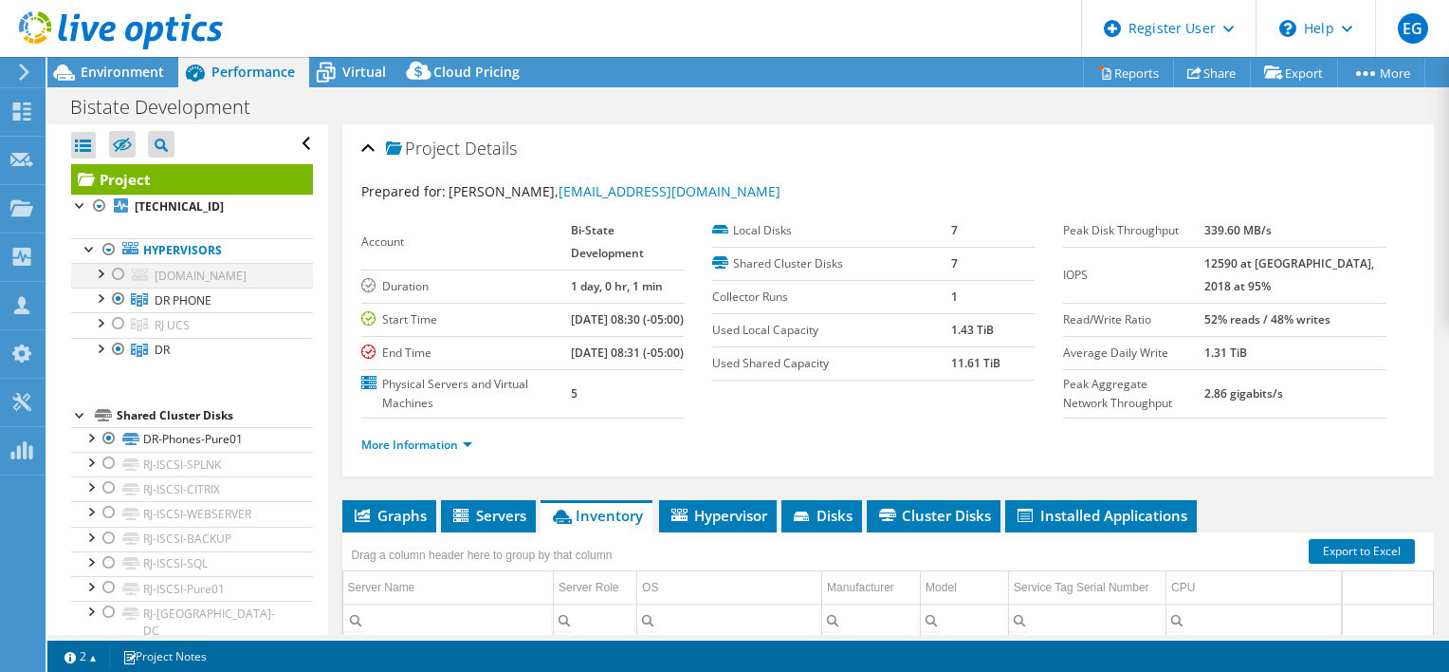
click at [121, 271] on div at bounding box center [118, 274] width 19 height 23
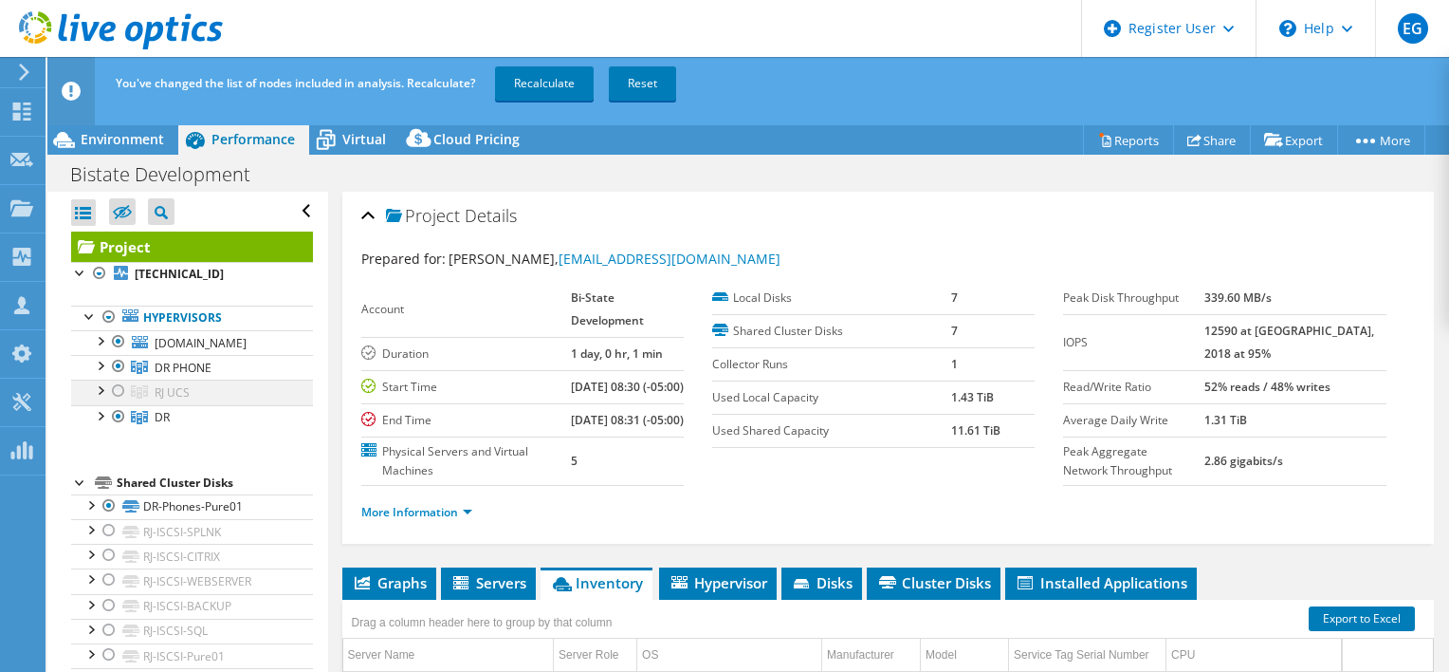
click at [121, 383] on div at bounding box center [118, 390] width 19 height 23
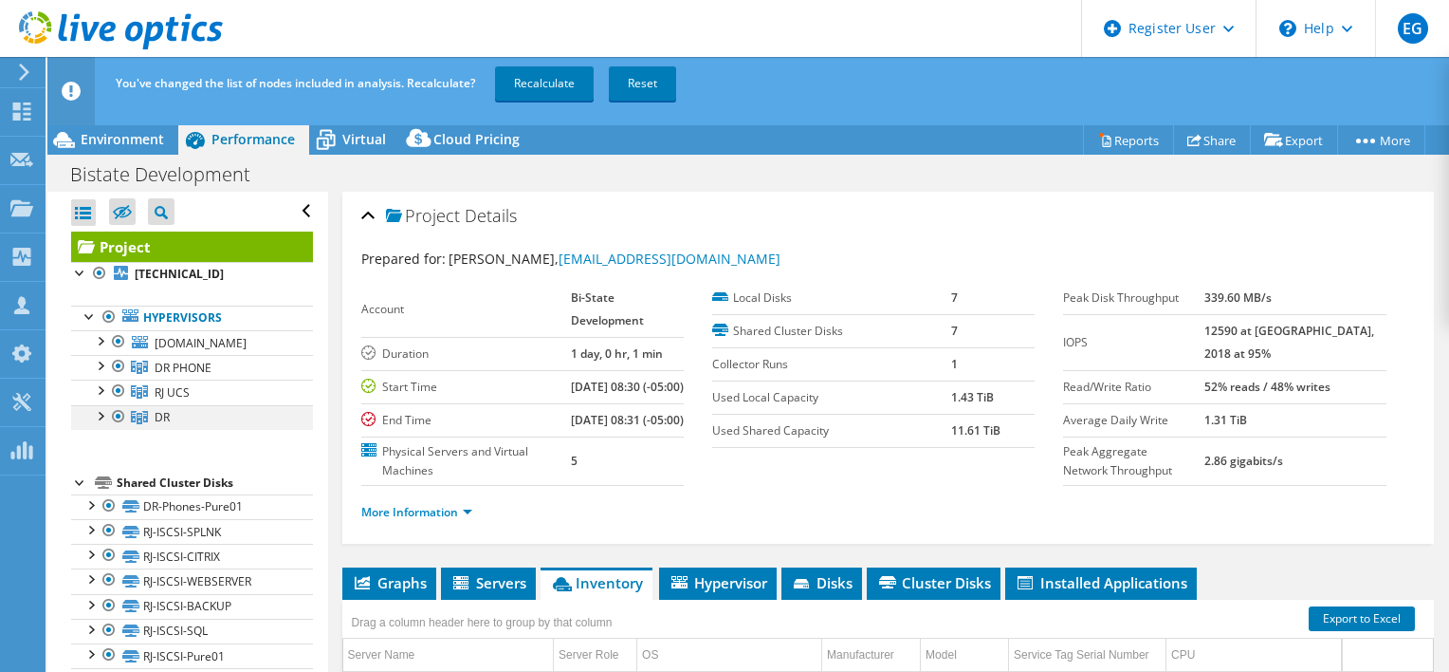
click at [118, 416] on div at bounding box center [118, 416] width 19 height 23
click at [116, 364] on div at bounding box center [118, 366] width 19 height 23
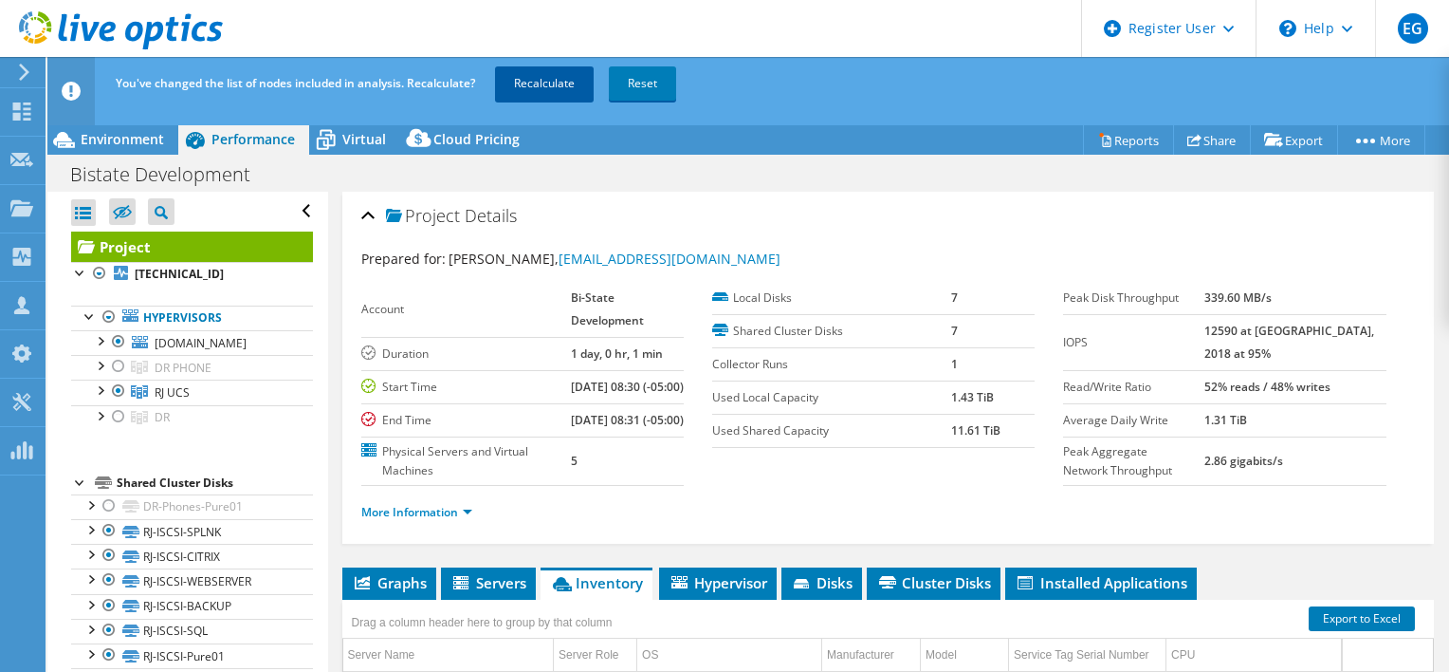
click at [546, 82] on link "Recalculate" at bounding box center [544, 83] width 99 height 34
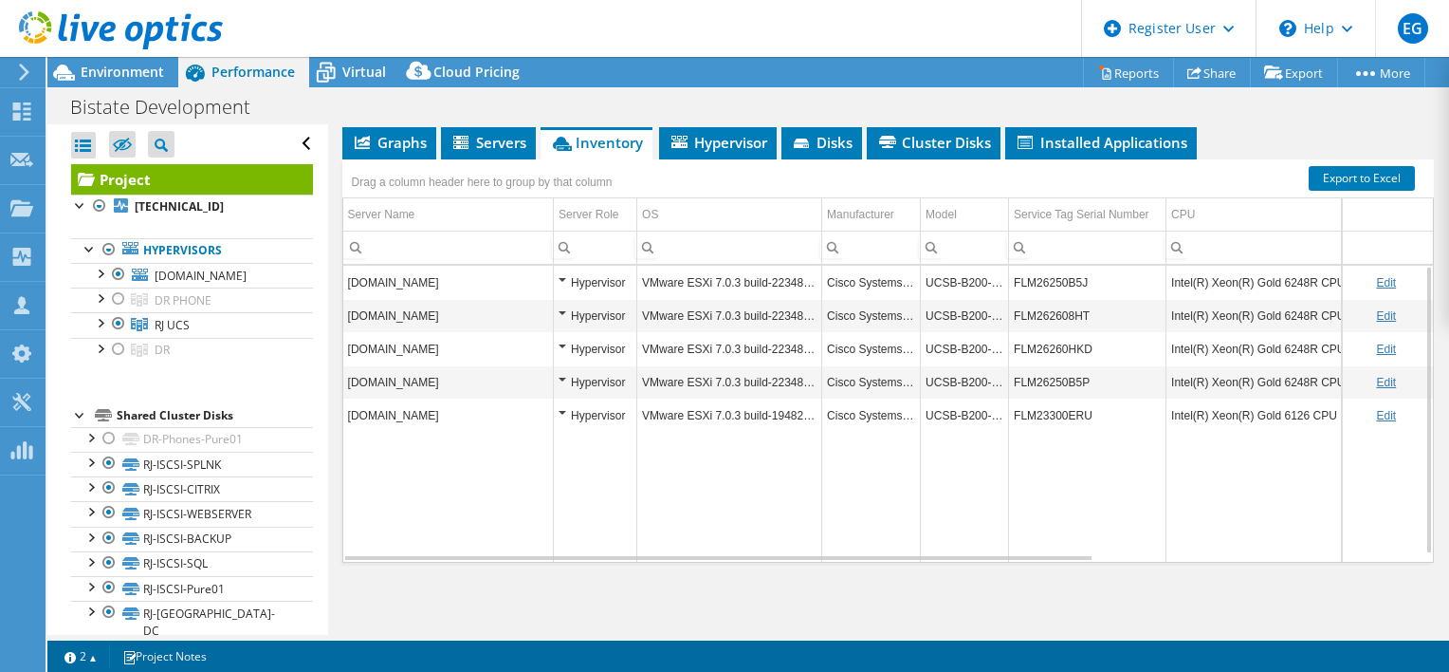
scroll to position [298, 0]
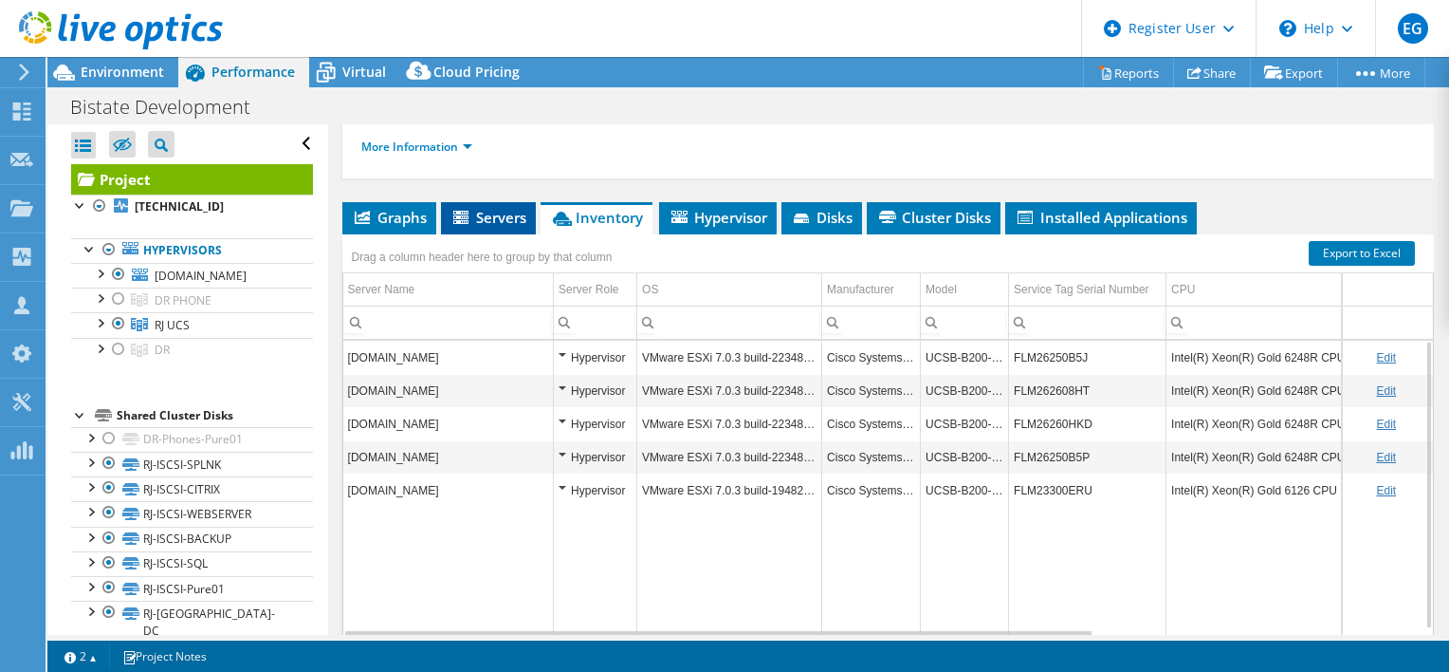
click at [478, 227] on span "Servers" at bounding box center [489, 217] width 76 height 19
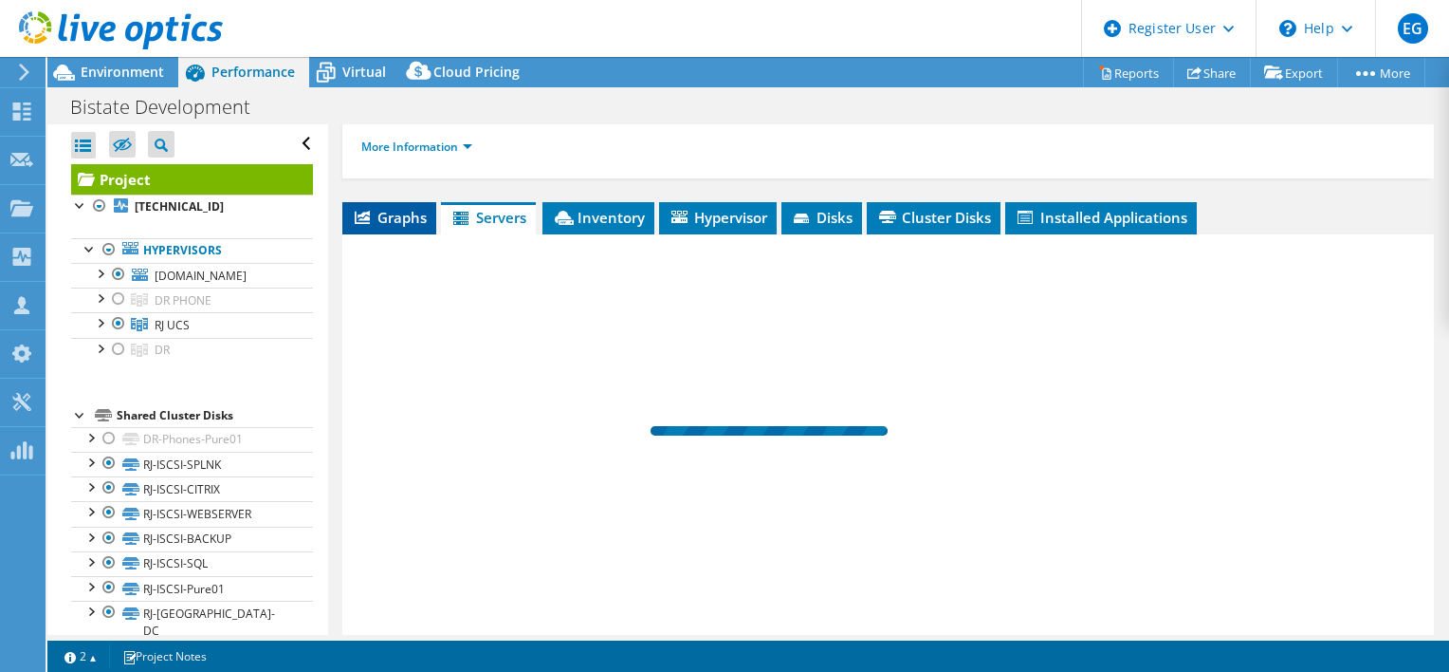
click at [407, 227] on span "Graphs" at bounding box center [389, 217] width 75 height 19
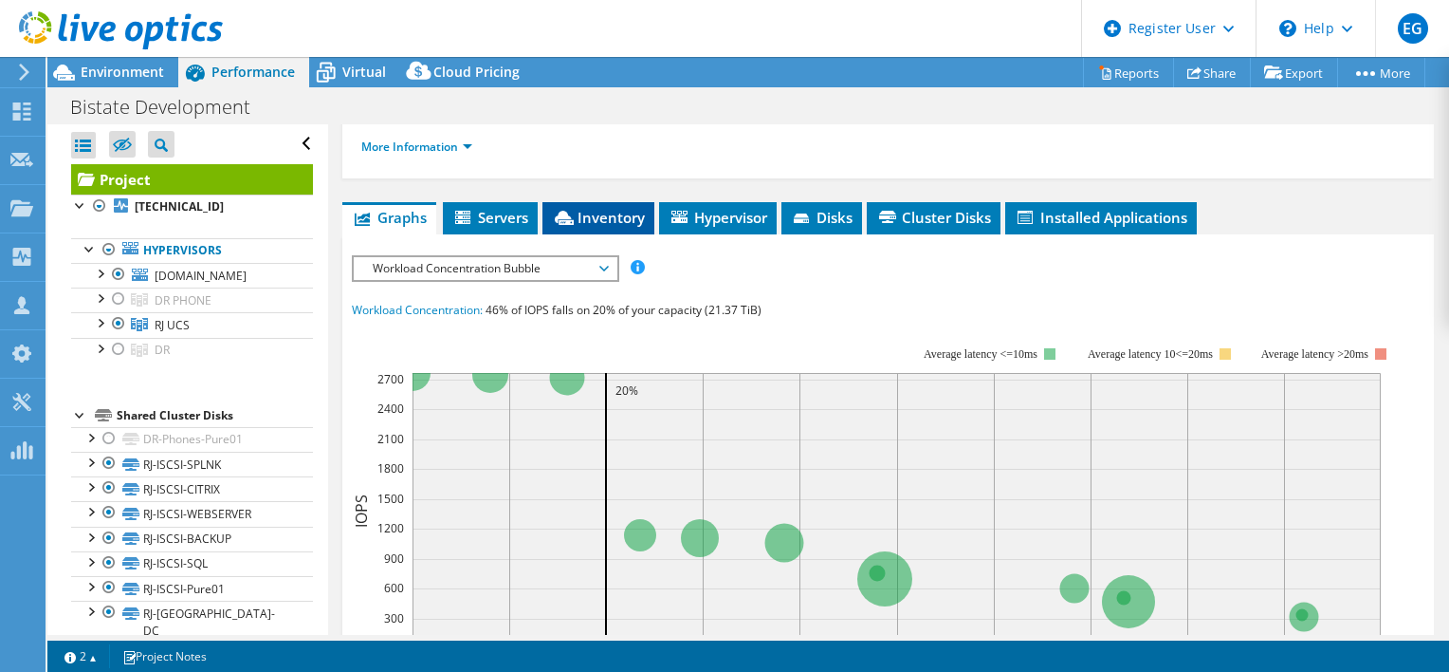
click at [583, 227] on span "Inventory" at bounding box center [598, 217] width 93 height 19
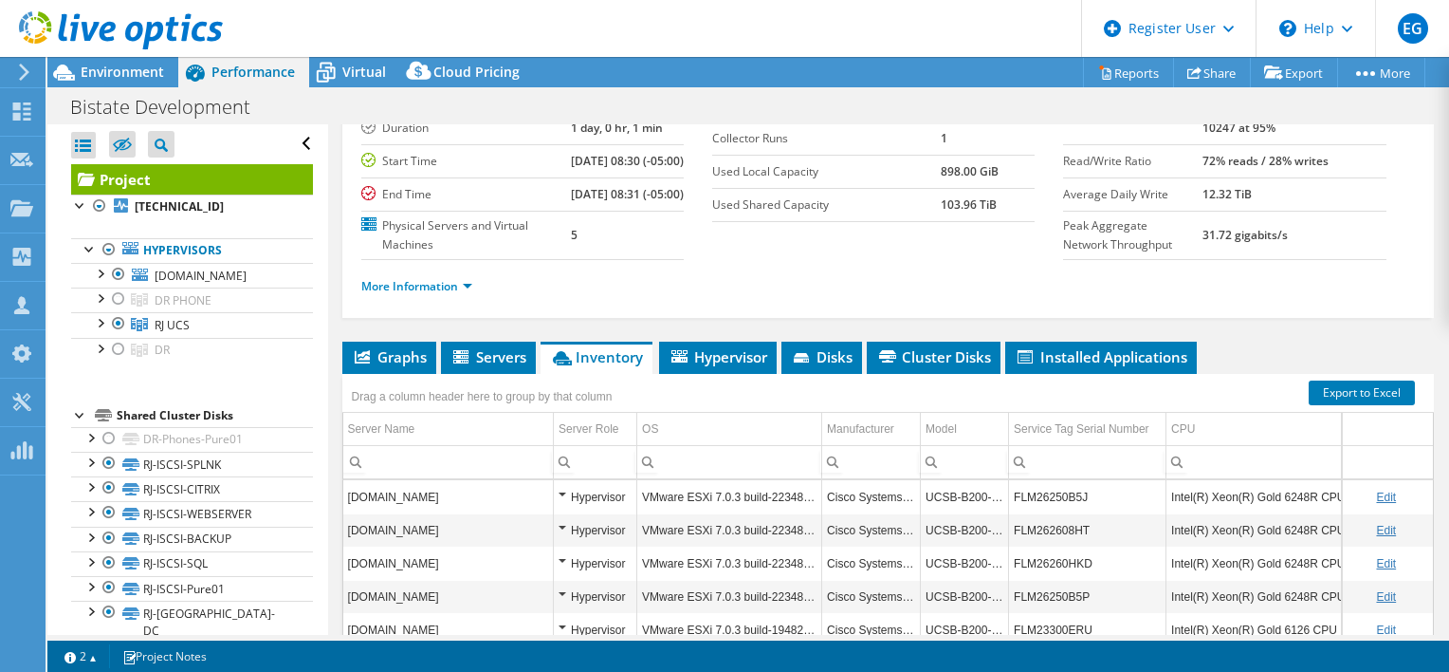
scroll to position [190, 0]
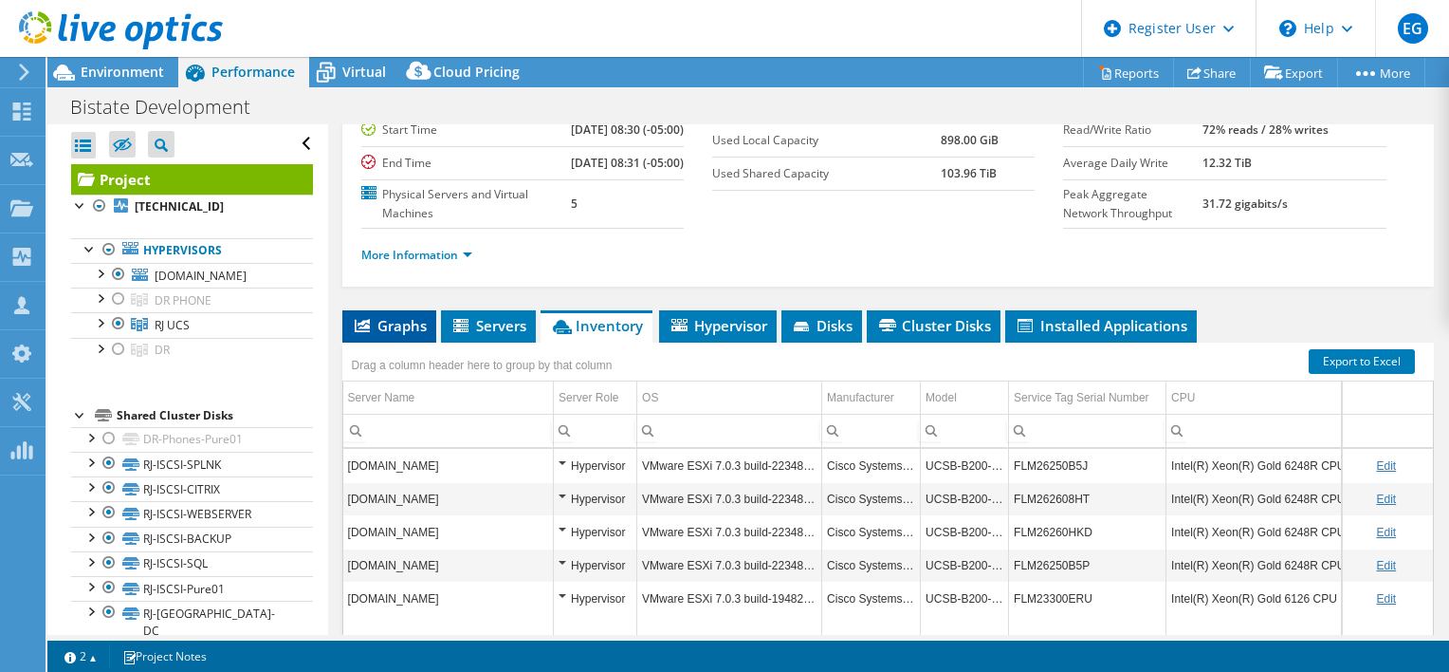
click at [398, 335] on span "Graphs" at bounding box center [389, 325] width 75 height 19
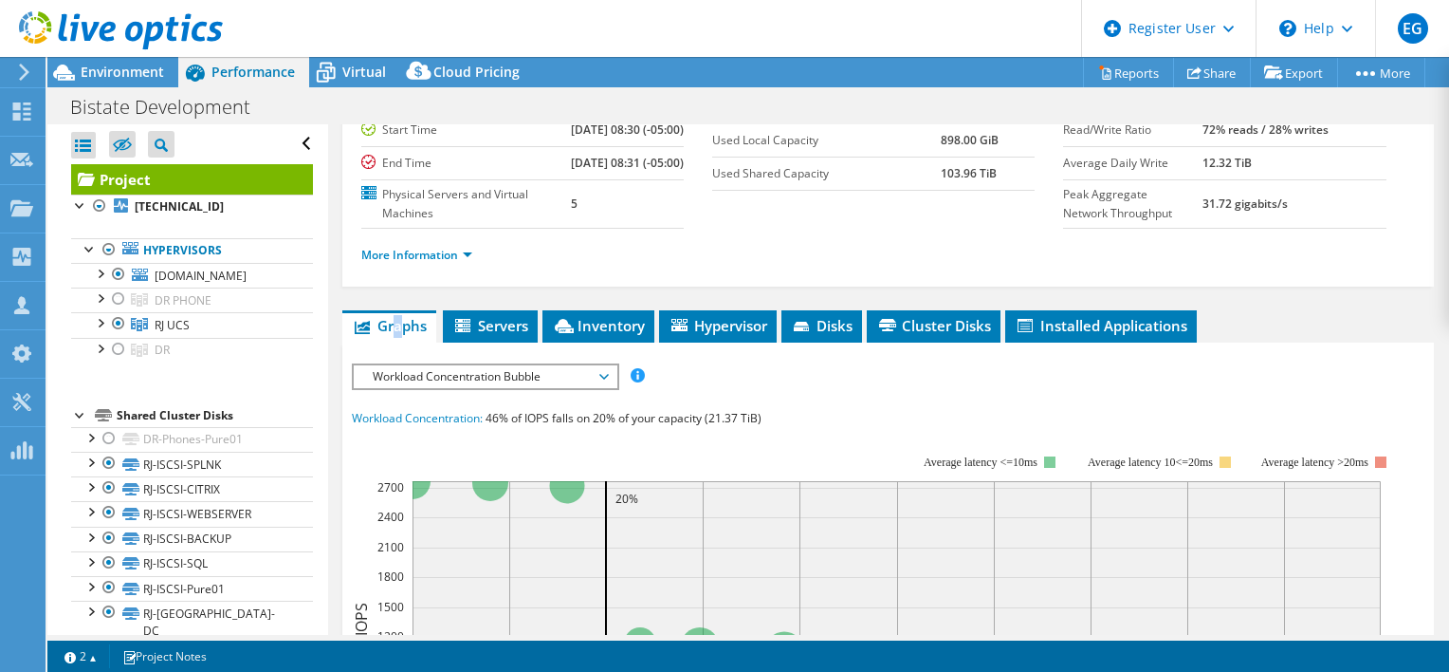
copy span "a"
click at [468, 263] on link "More Information" at bounding box center [416, 255] width 111 height 16
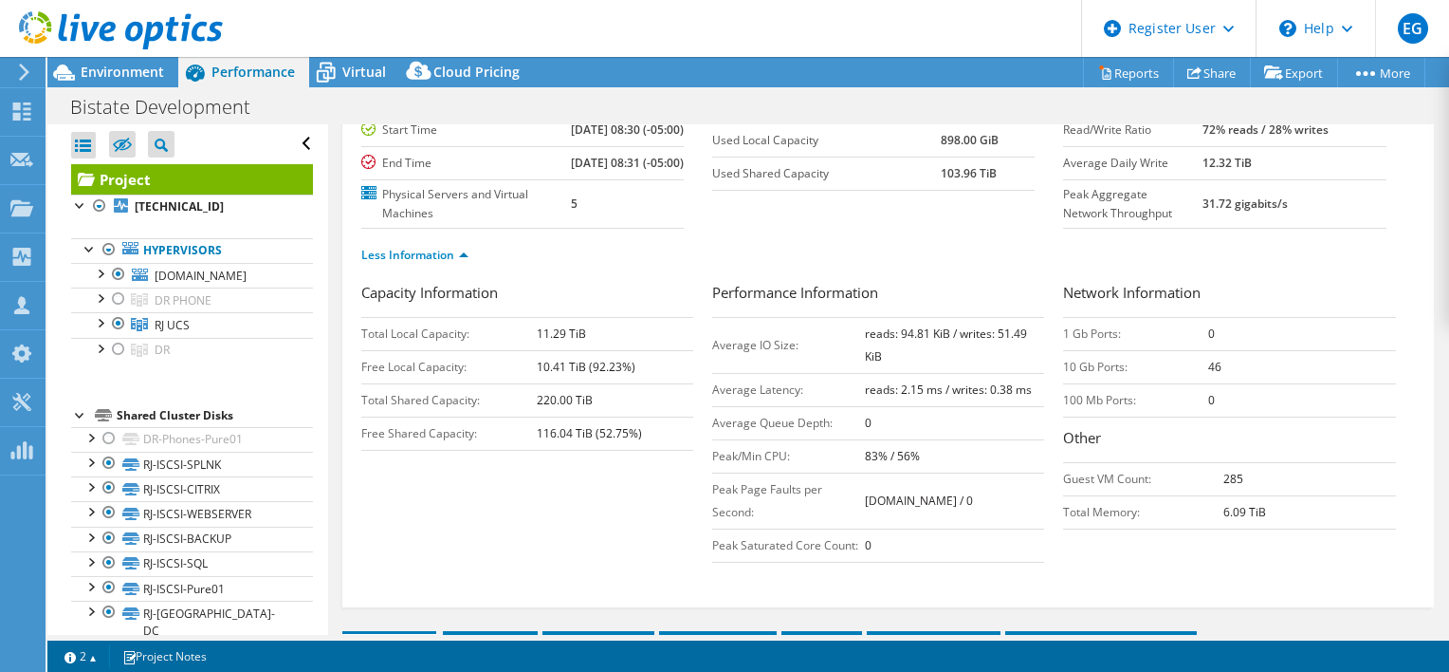
click at [880, 364] on td "reads: 94.81 KiB / writes: 51.49 KiB" at bounding box center [955, 345] width 180 height 56
click at [865, 350] on b "reads: 94.81 KiB / writes: 51.49 KiB" at bounding box center [946, 344] width 162 height 39
copy b "94.81"
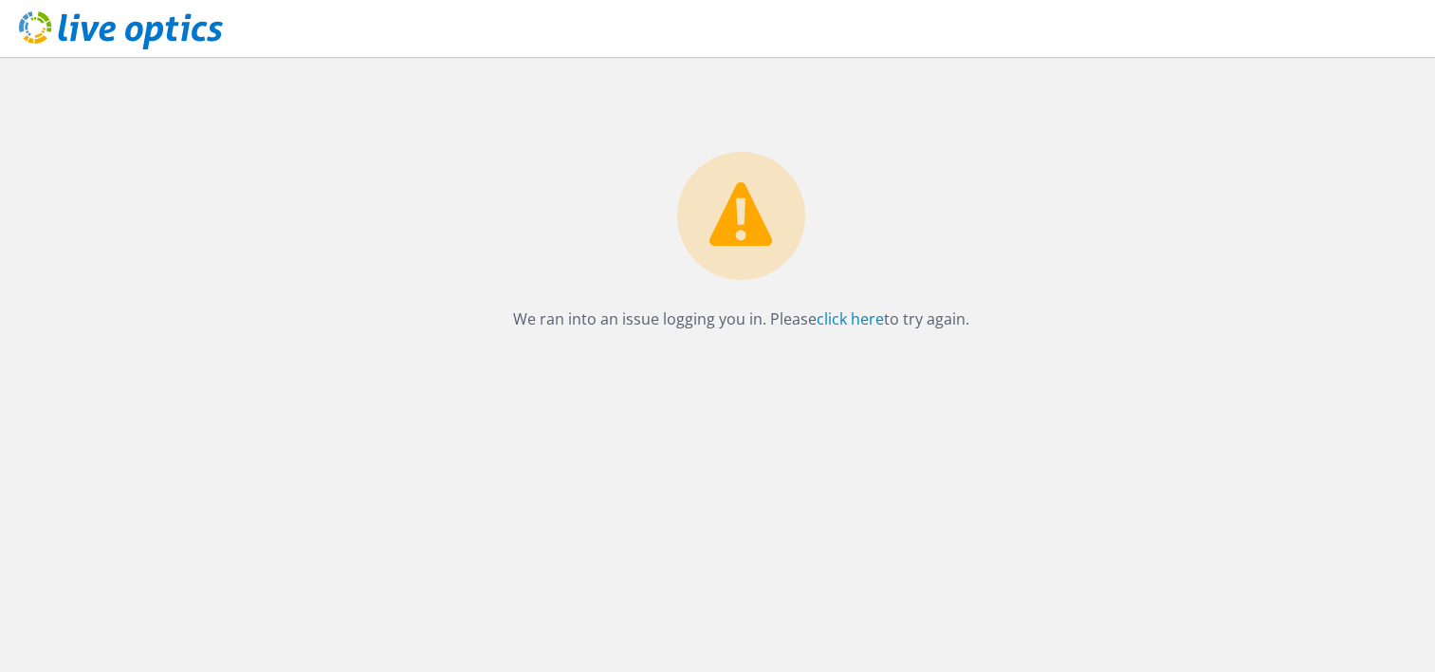
click at [112, 37] on use at bounding box center [121, 30] width 204 height 38
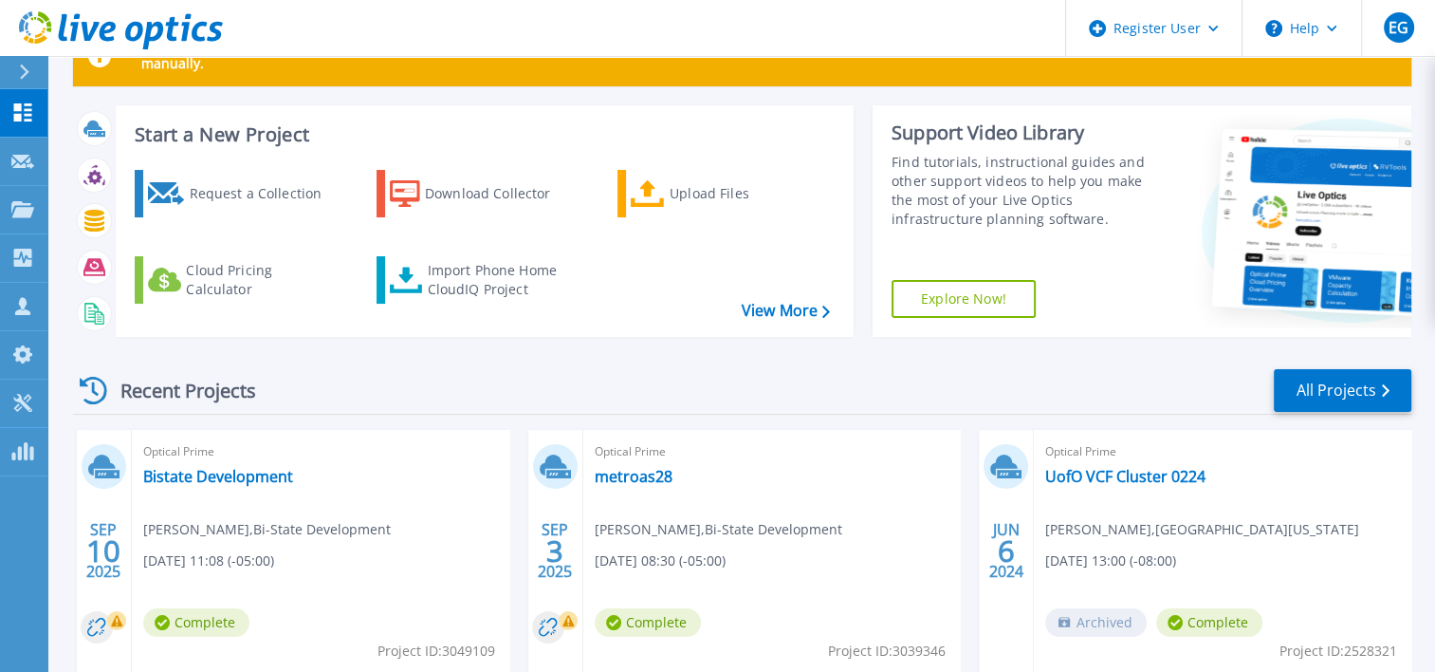
scroll to position [95, 0]
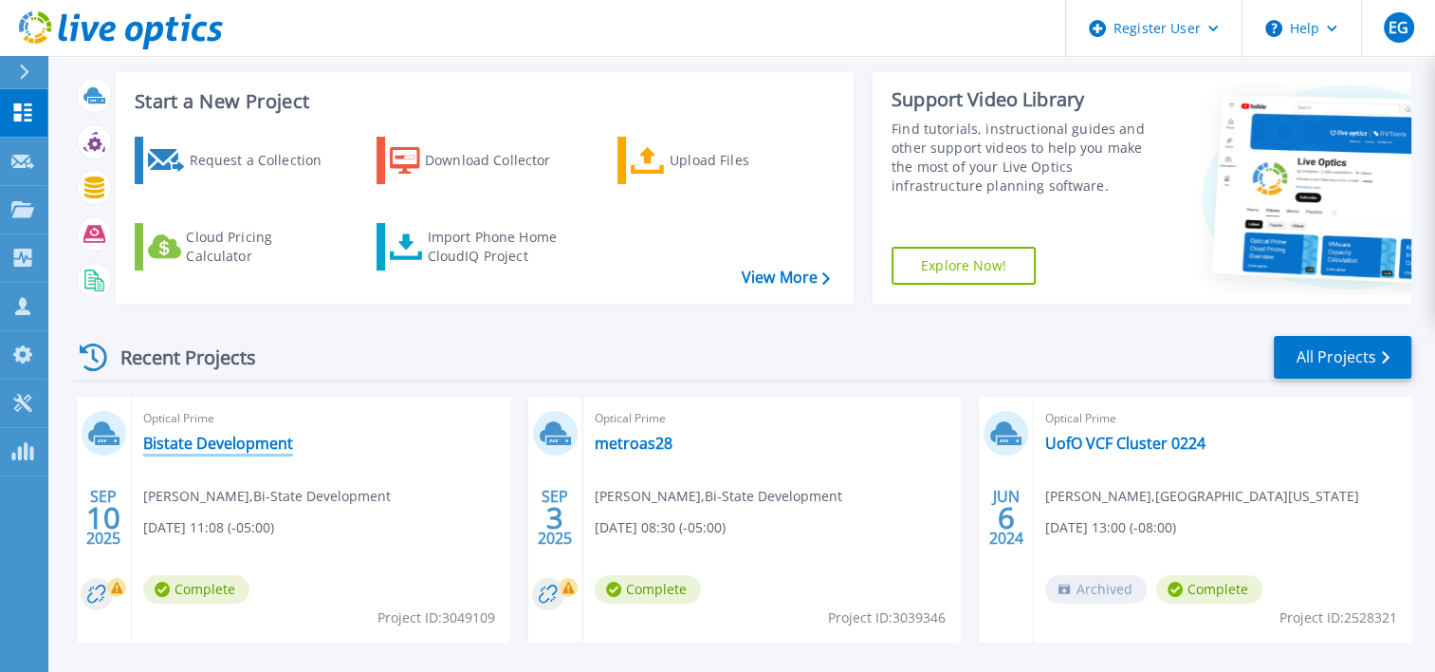
click at [224, 450] on link "Bistate Development" at bounding box center [218, 442] width 150 height 19
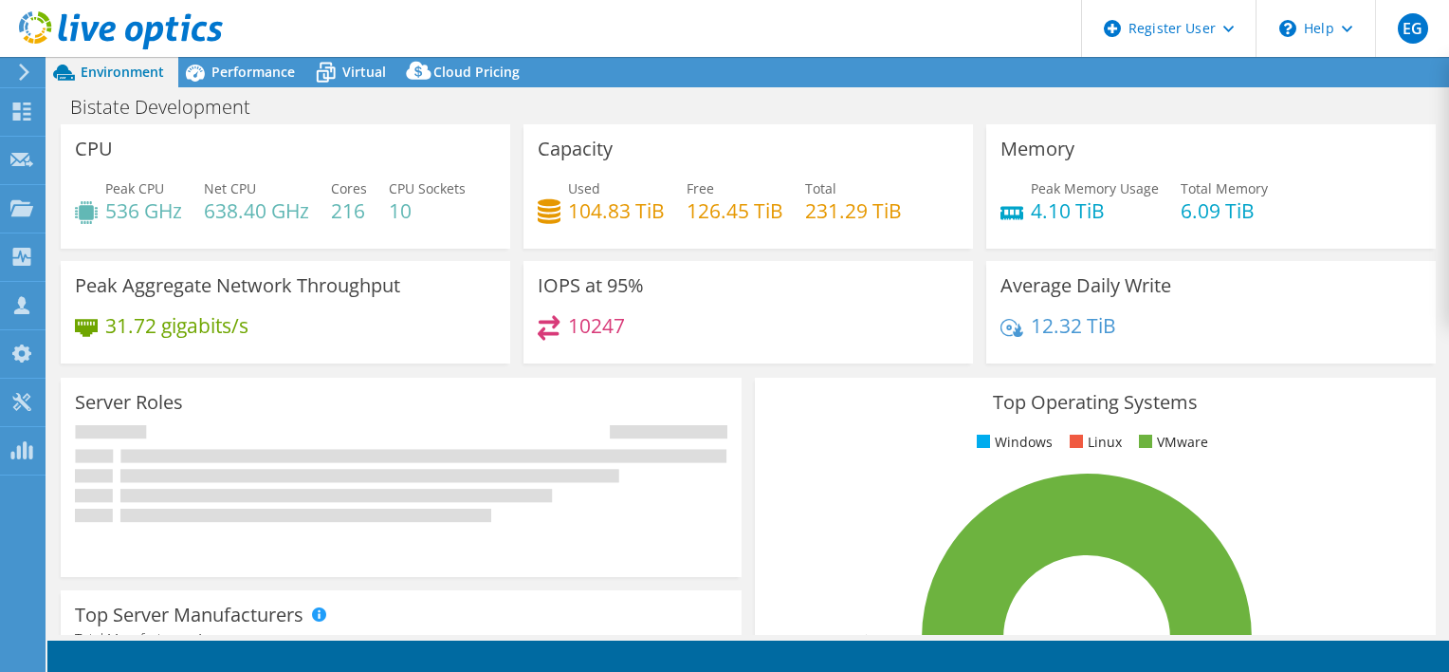
select select "USD"
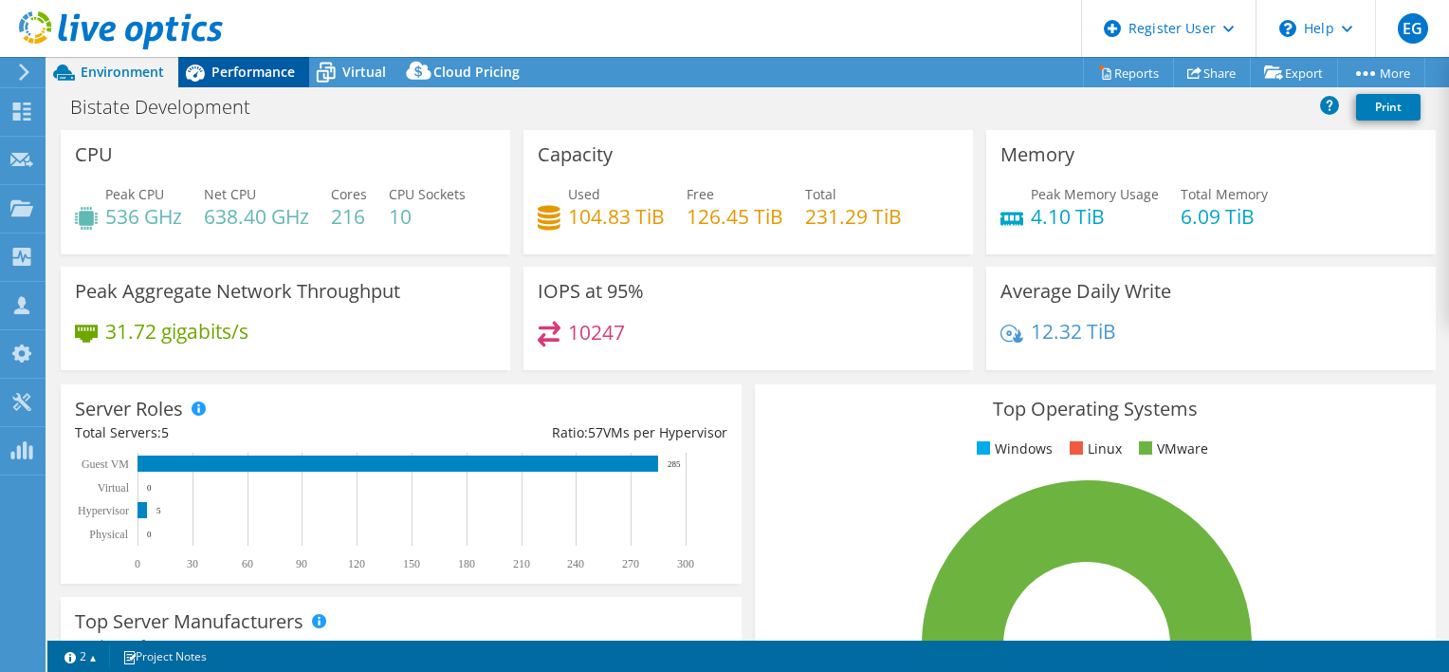
click at [256, 72] on span "Performance" at bounding box center [253, 72] width 83 height 18
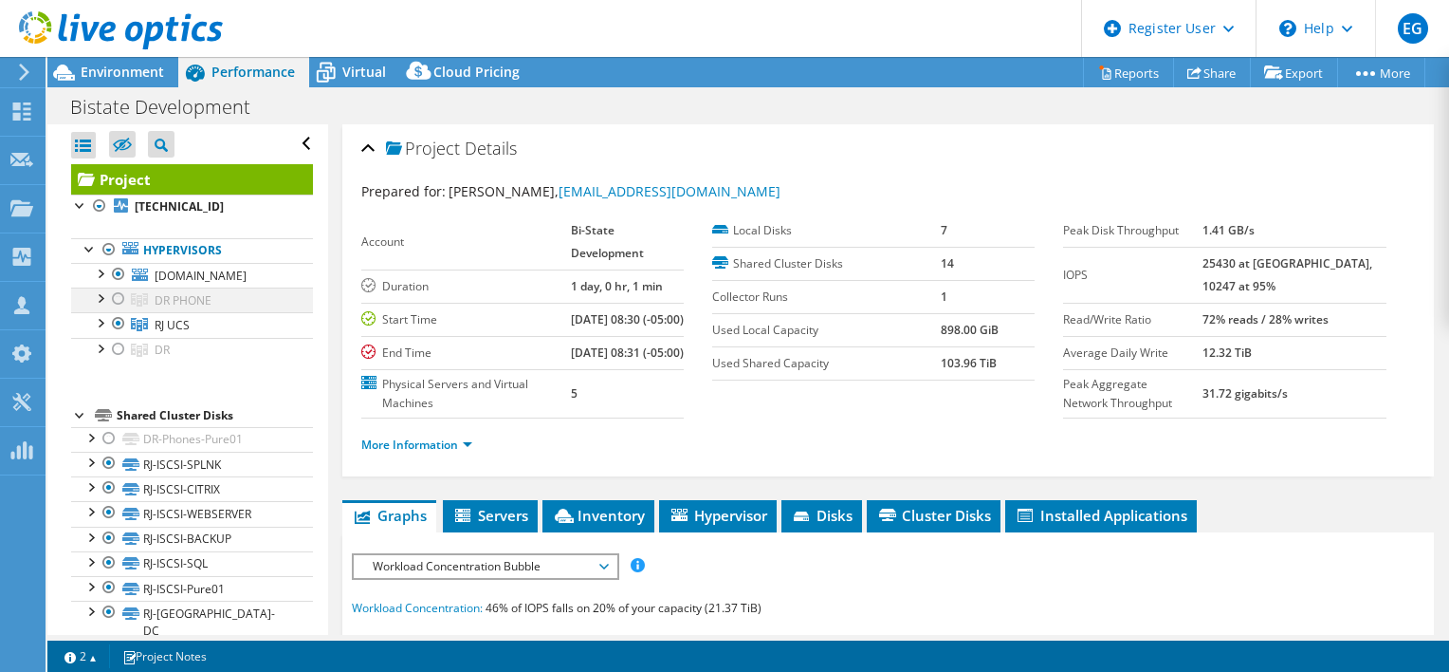
click at [121, 295] on div at bounding box center [118, 298] width 19 height 23
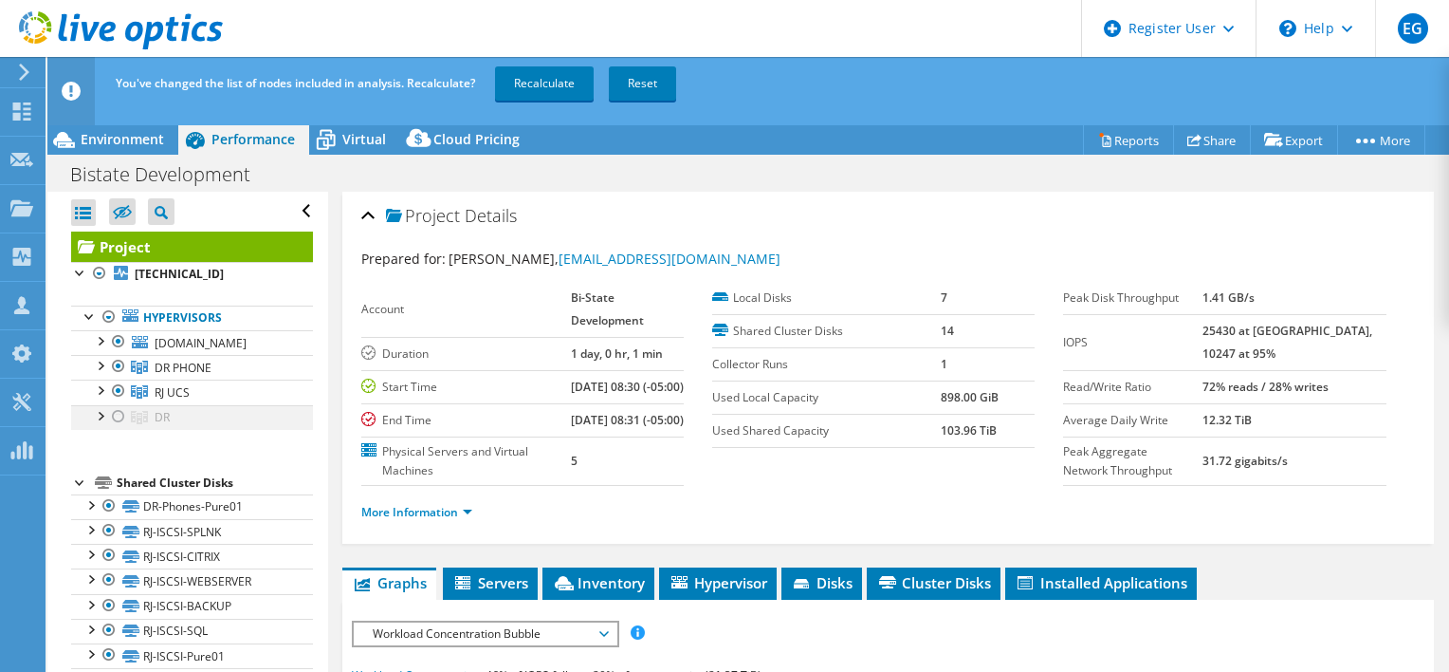
click at [118, 411] on div at bounding box center [118, 416] width 19 height 23
click at [123, 339] on div at bounding box center [118, 341] width 19 height 23
click at [117, 383] on div at bounding box center [118, 390] width 19 height 23
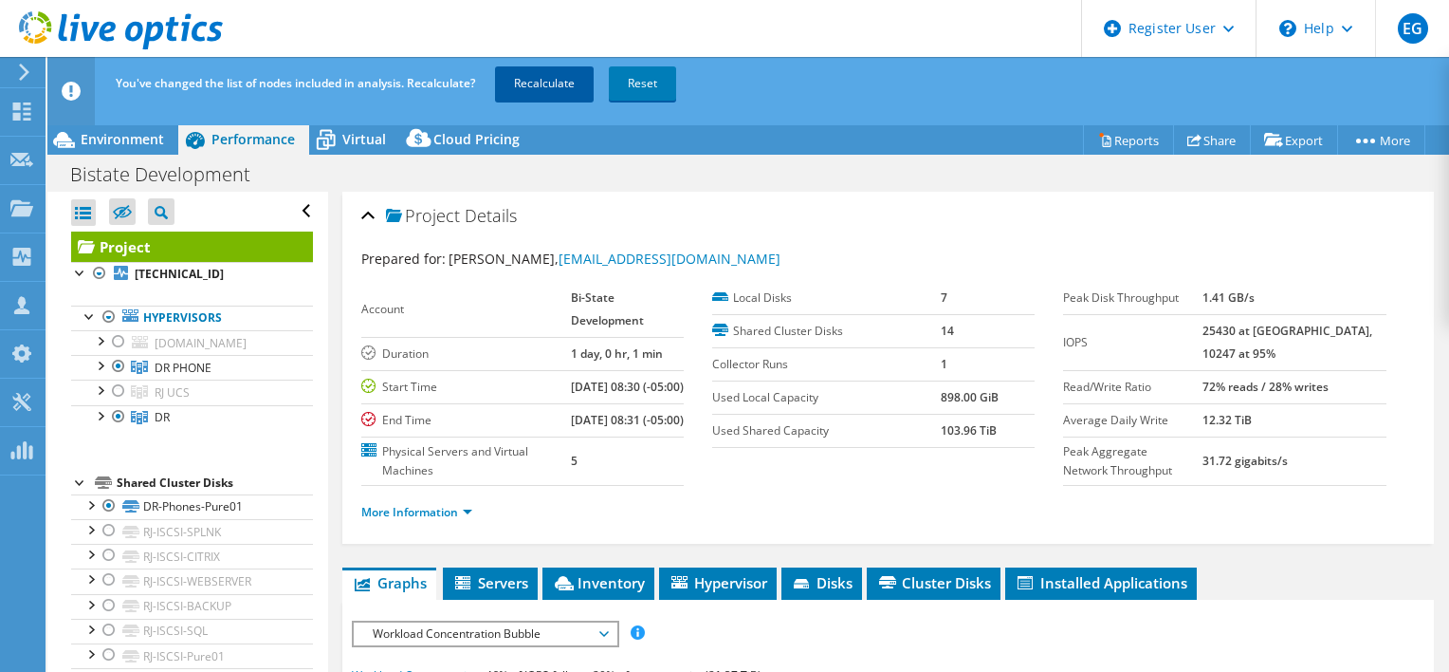
click at [527, 90] on link "Recalculate" at bounding box center [544, 83] width 99 height 34
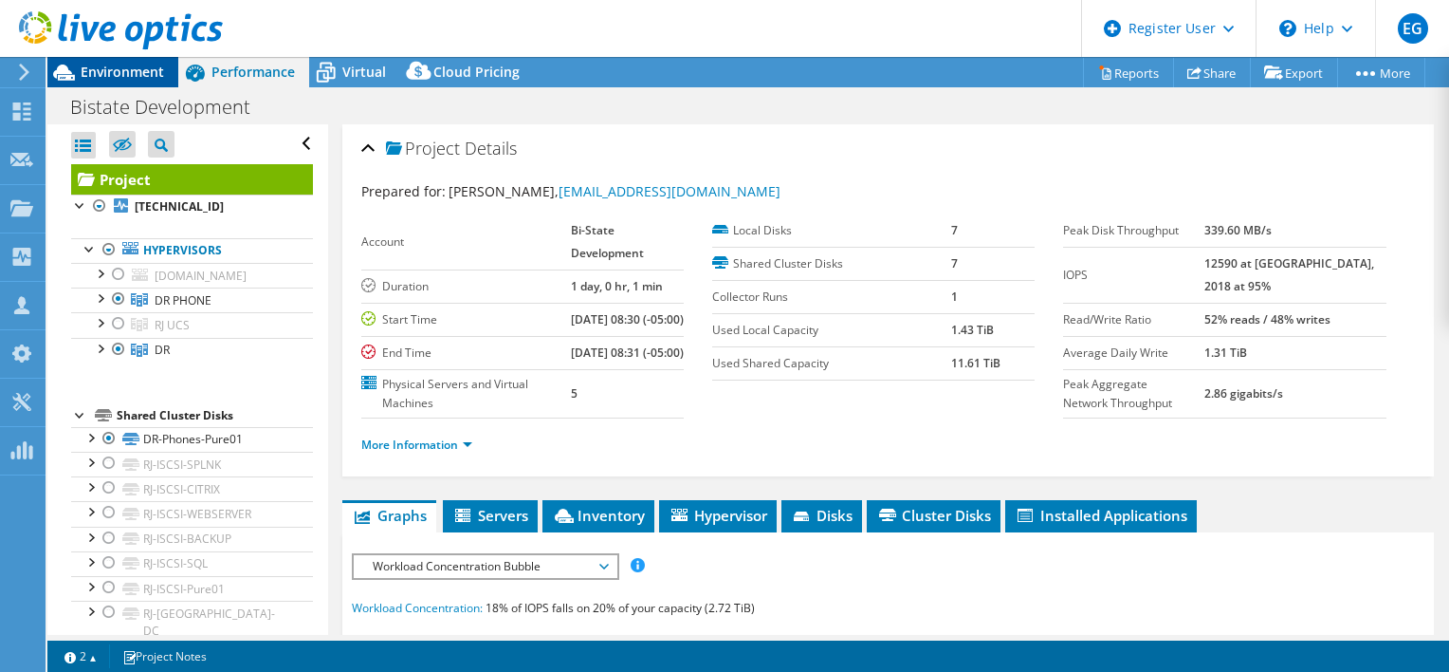
drag, startPoint x: 98, startPoint y: 69, endPoint x: 113, endPoint y: 78, distance: 17.4
click at [99, 69] on span "Environment" at bounding box center [122, 72] width 83 height 18
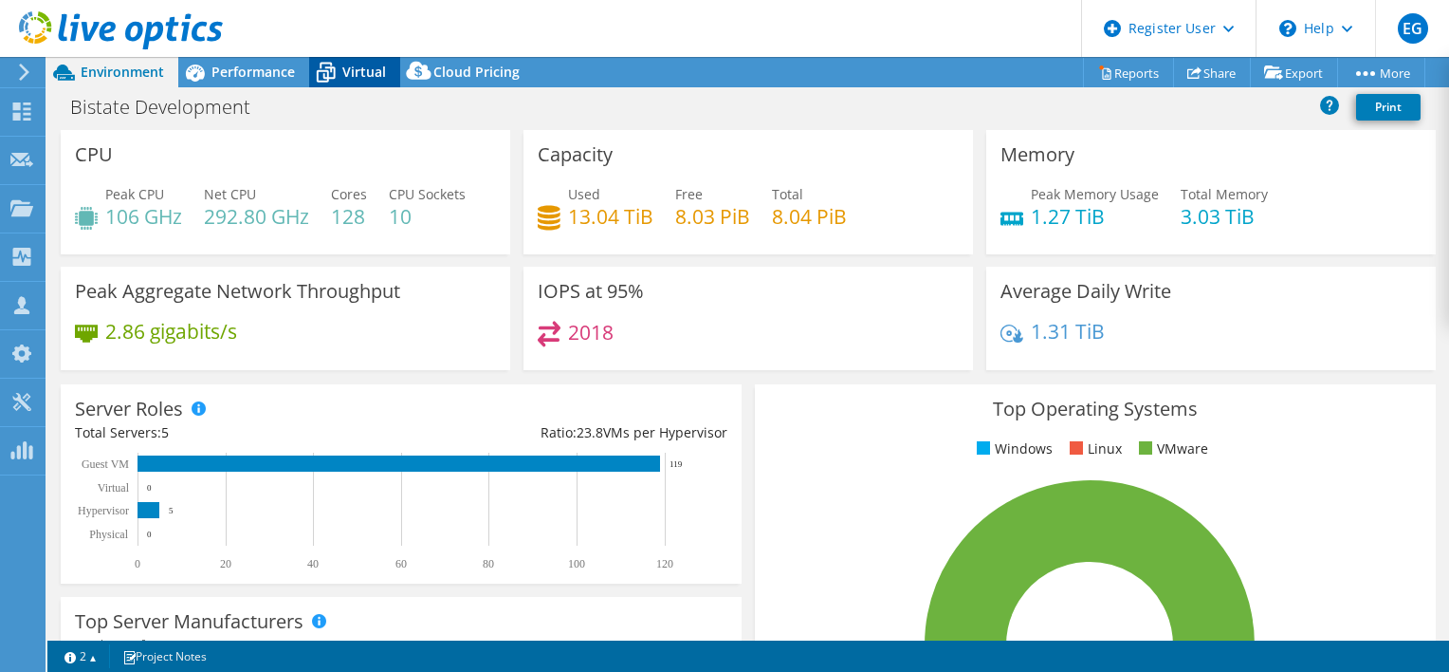
drag, startPoint x: 345, startPoint y: 75, endPoint x: 349, endPoint y: 85, distance: 11.1
click at [345, 75] on span "Virtual" at bounding box center [364, 72] width 44 height 18
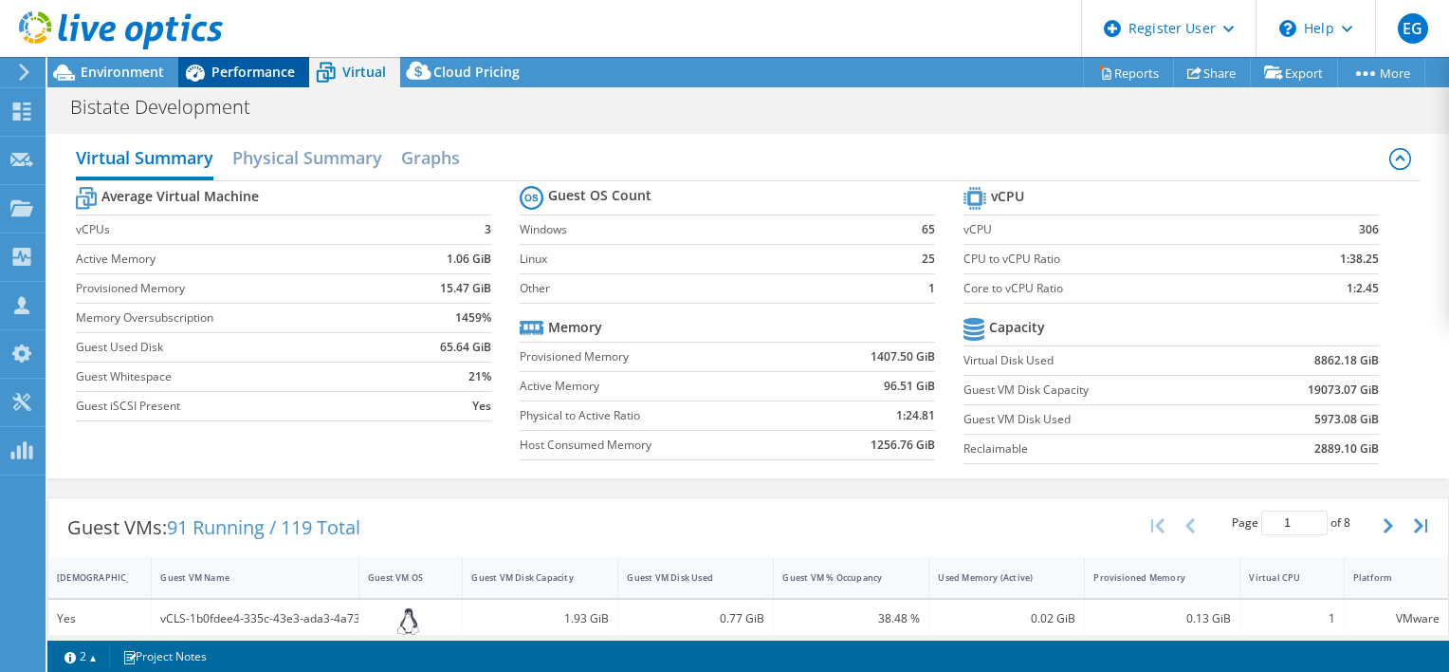
click at [249, 77] on span "Performance" at bounding box center [253, 72] width 83 height 18
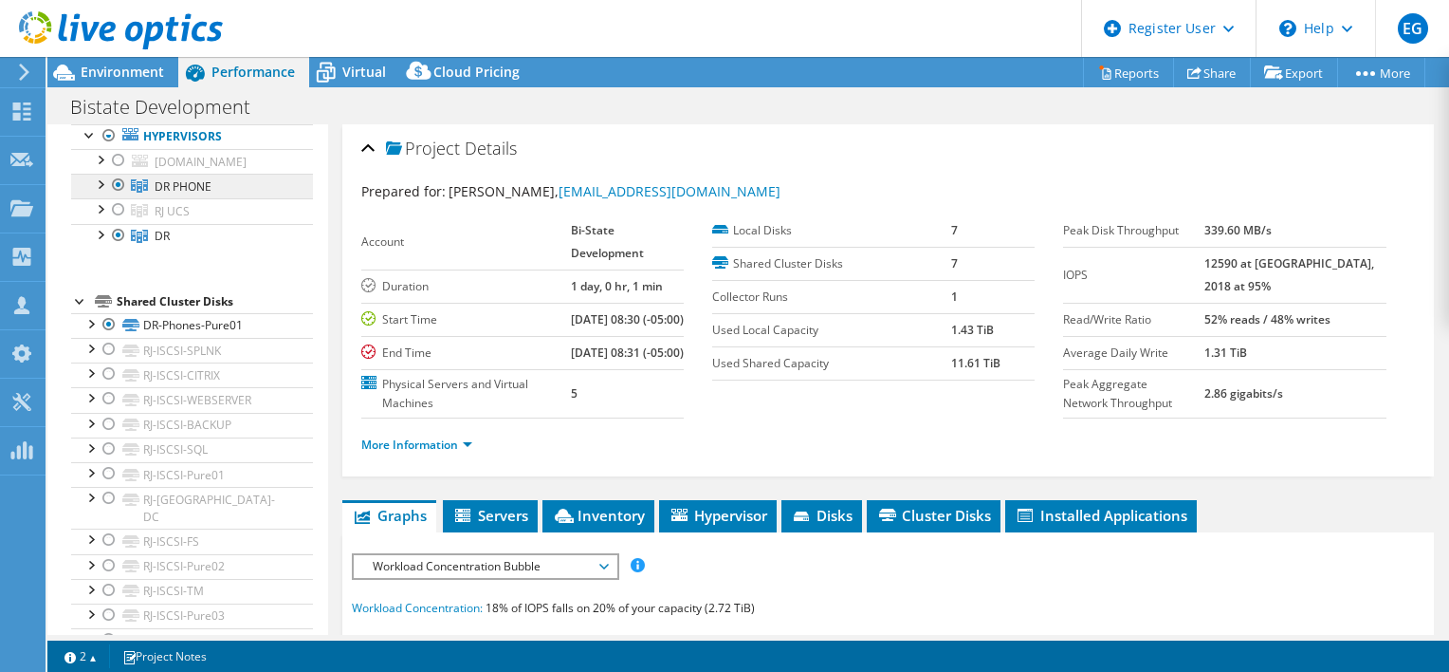
scroll to position [95, 0]
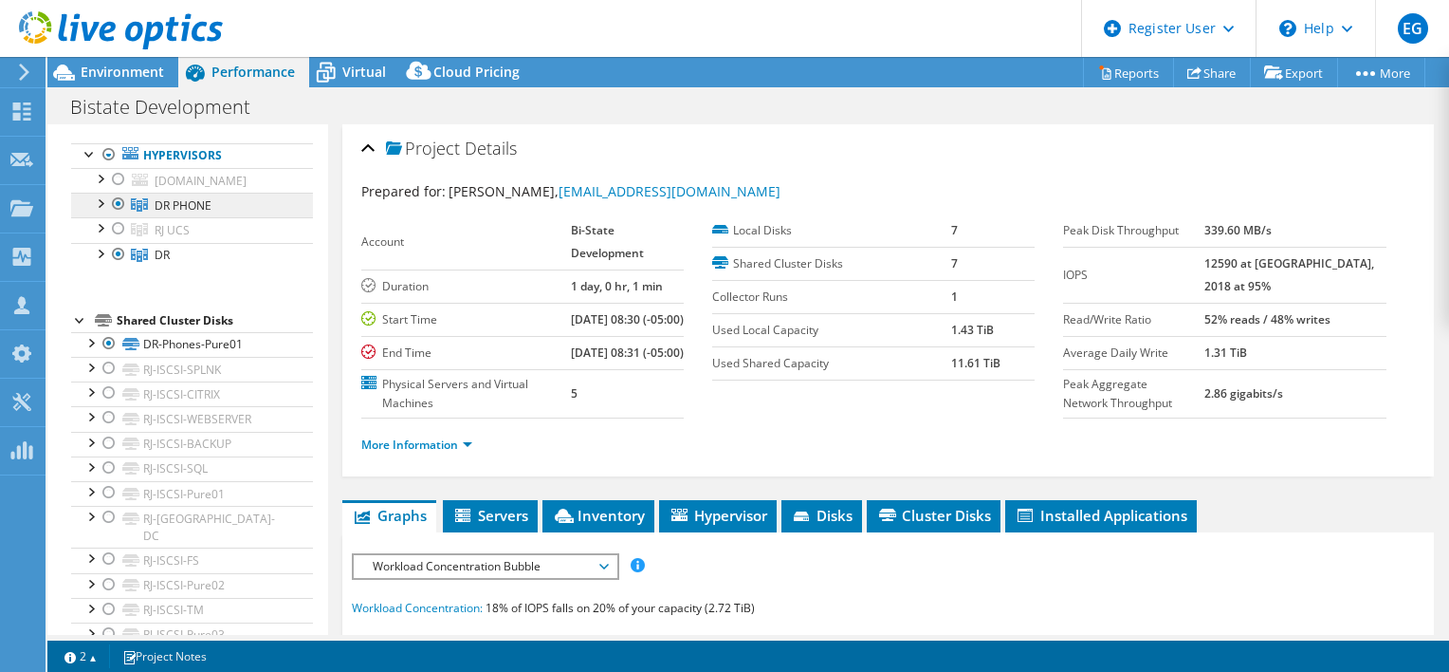
drag, startPoint x: 102, startPoint y: 204, endPoint x: 102, endPoint y: 215, distance: 11.4
click at [102, 204] on div at bounding box center [99, 202] width 19 height 19
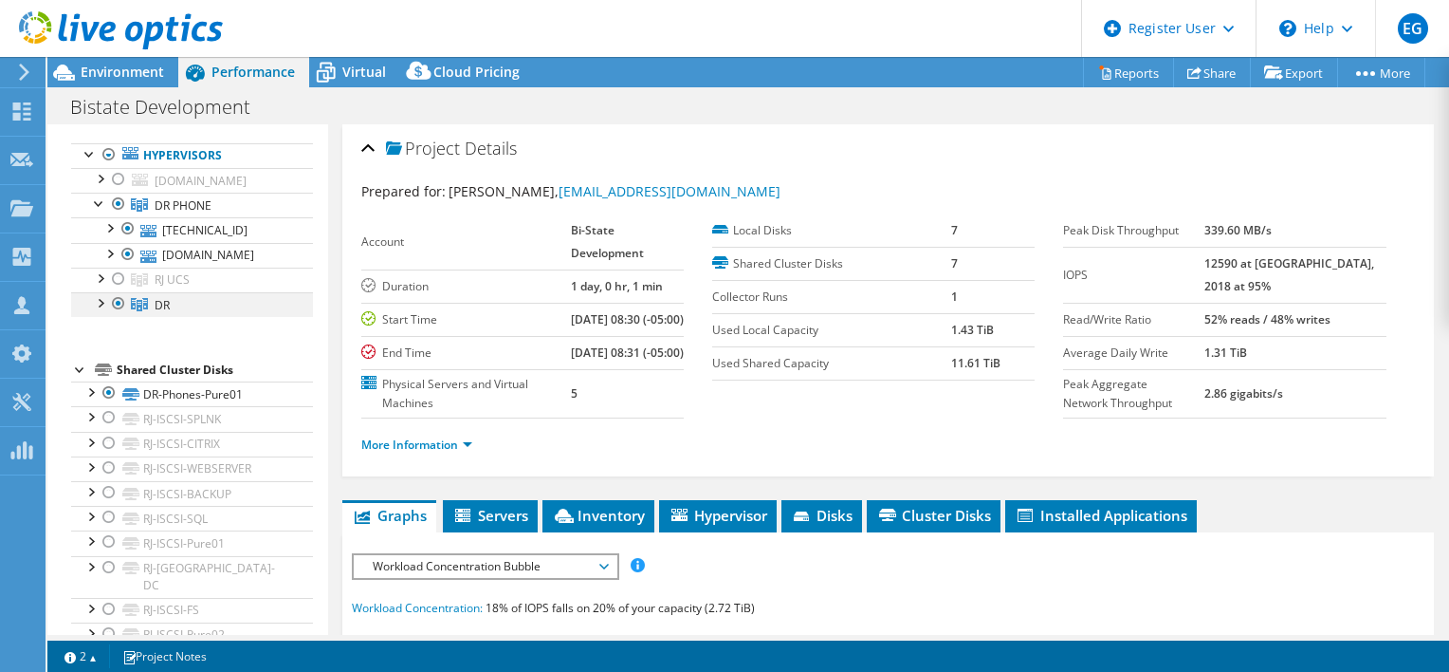
click at [97, 300] on div at bounding box center [99, 301] width 19 height 19
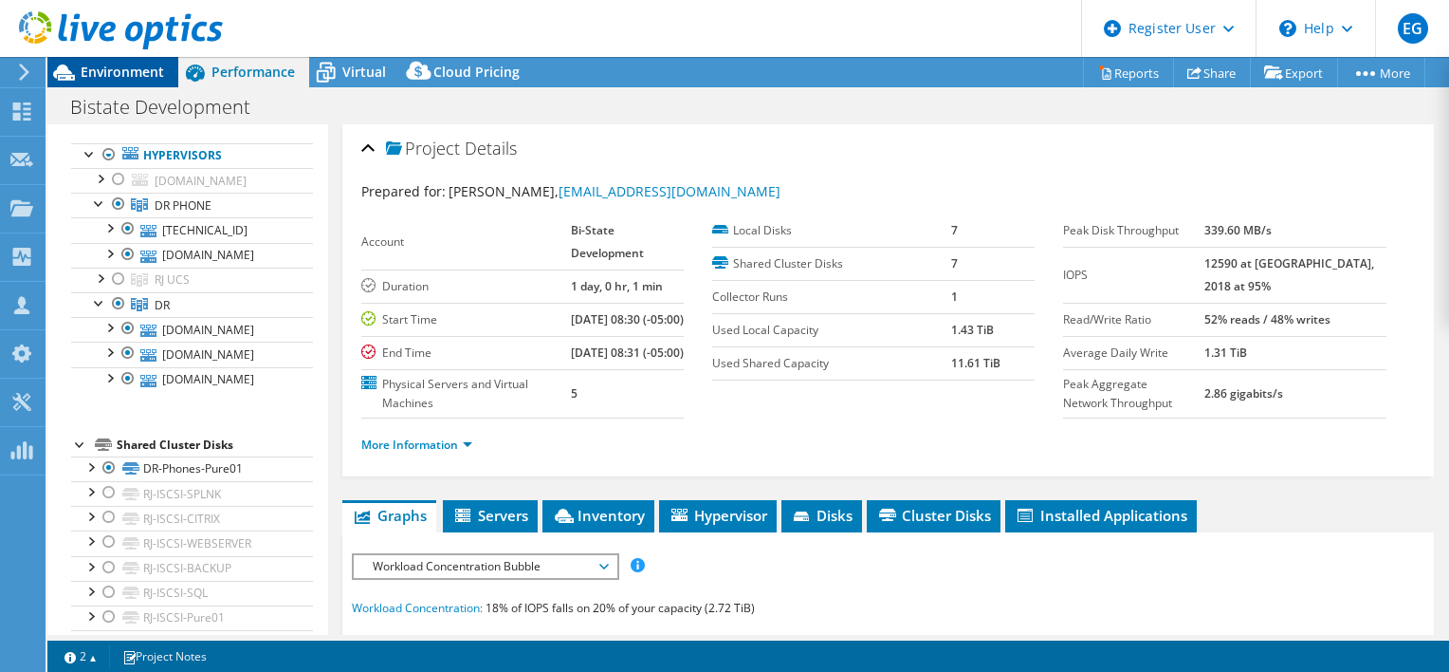
click at [141, 77] on span "Environment" at bounding box center [122, 72] width 83 height 18
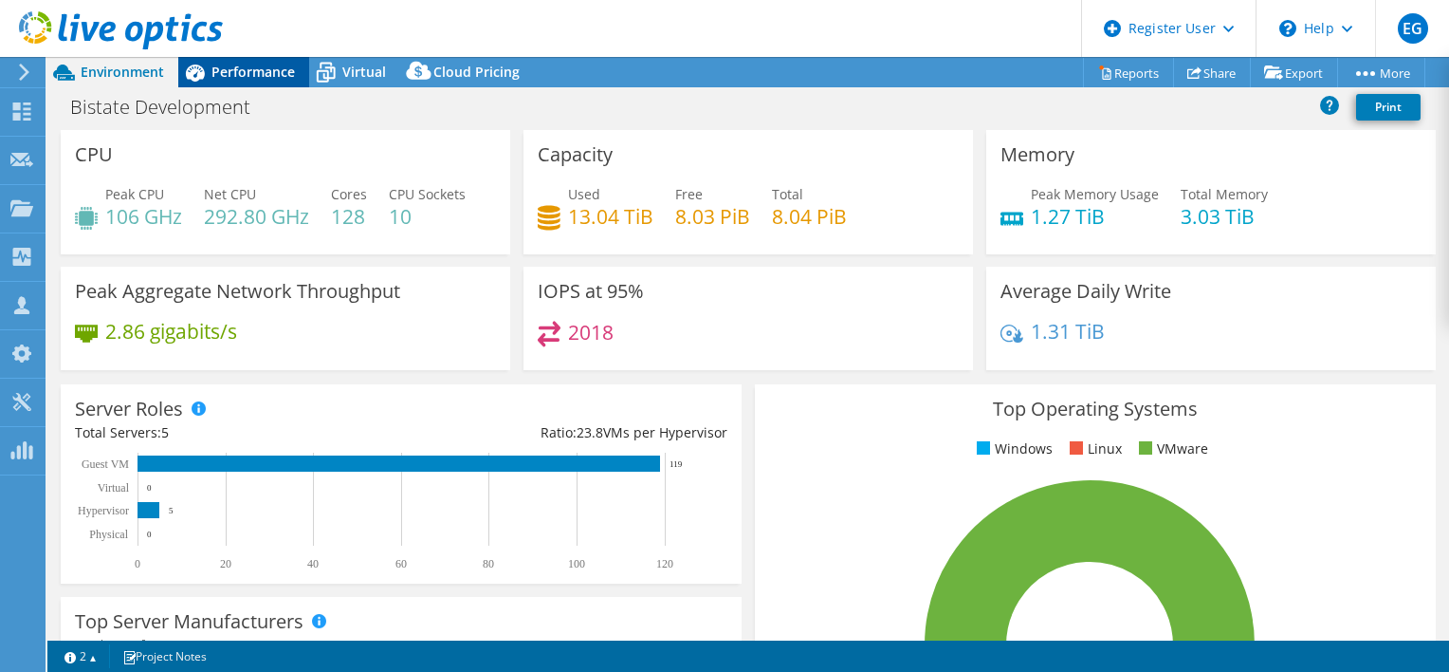
click at [258, 73] on span "Performance" at bounding box center [253, 72] width 83 height 18
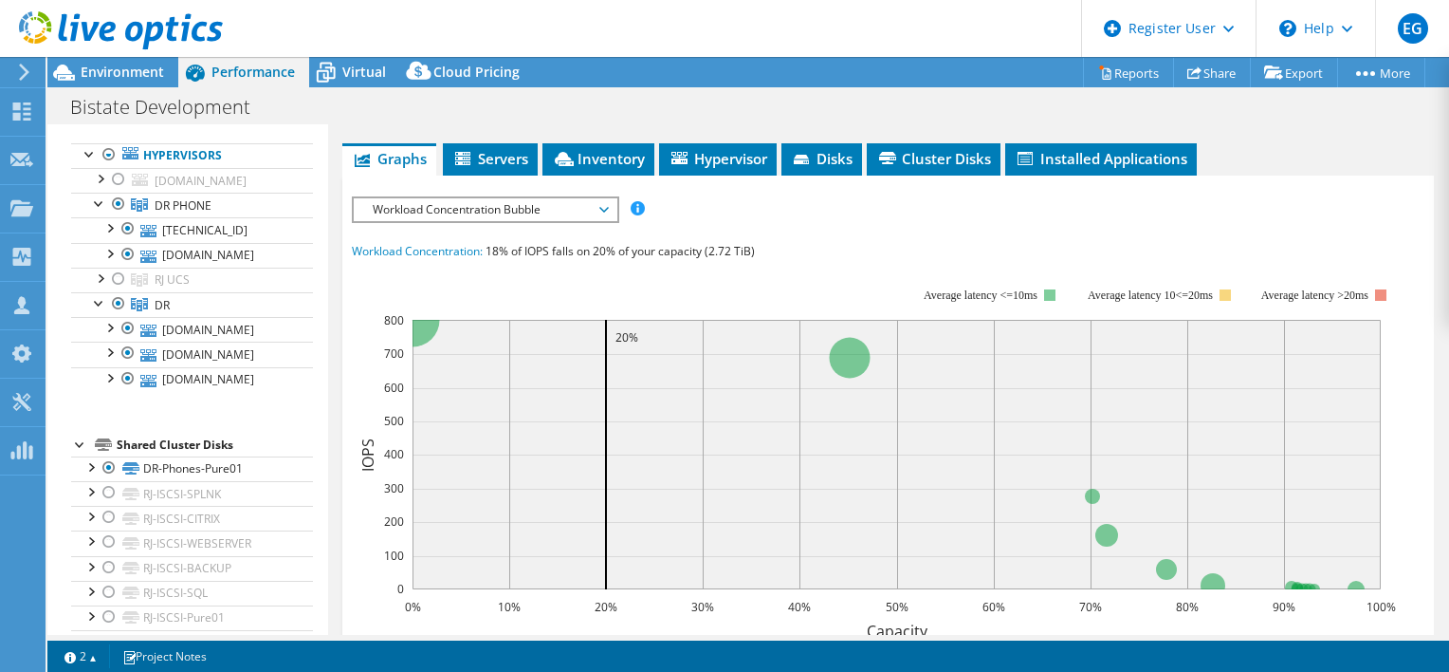
scroll to position [190, 0]
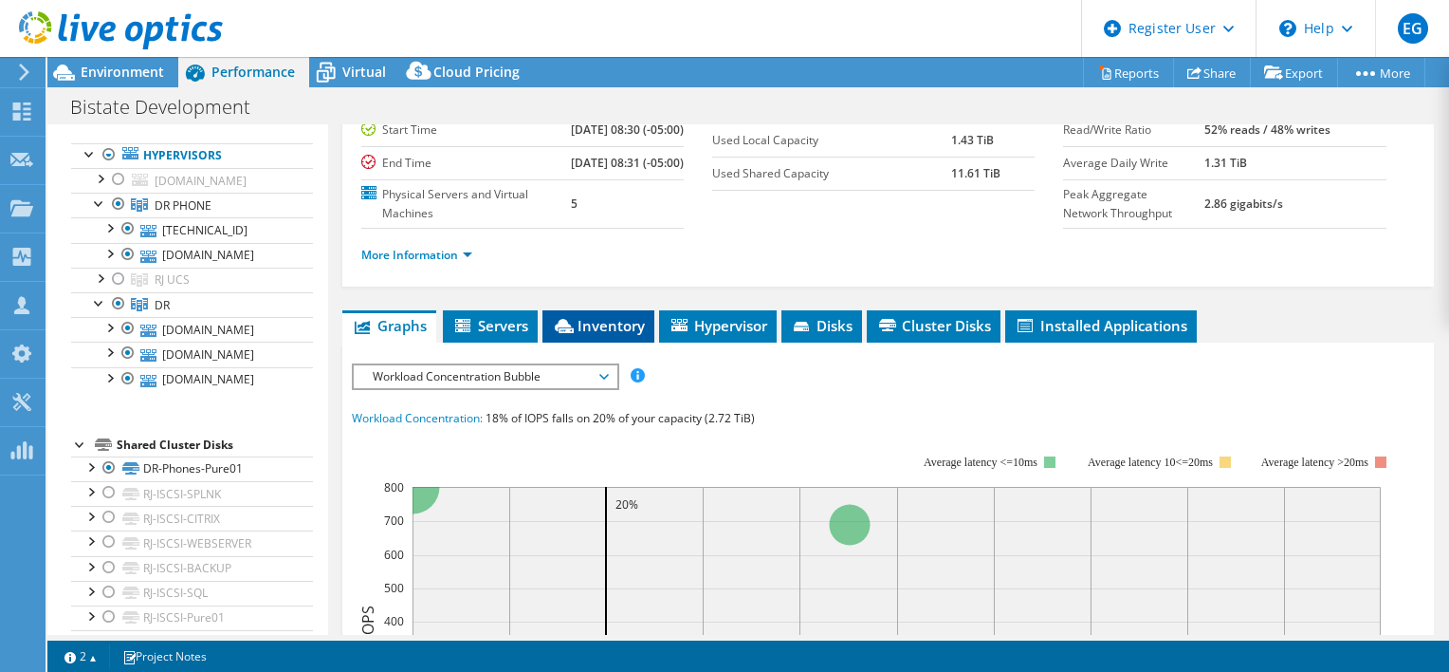
click at [603, 335] on span "Inventory" at bounding box center [598, 325] width 93 height 19
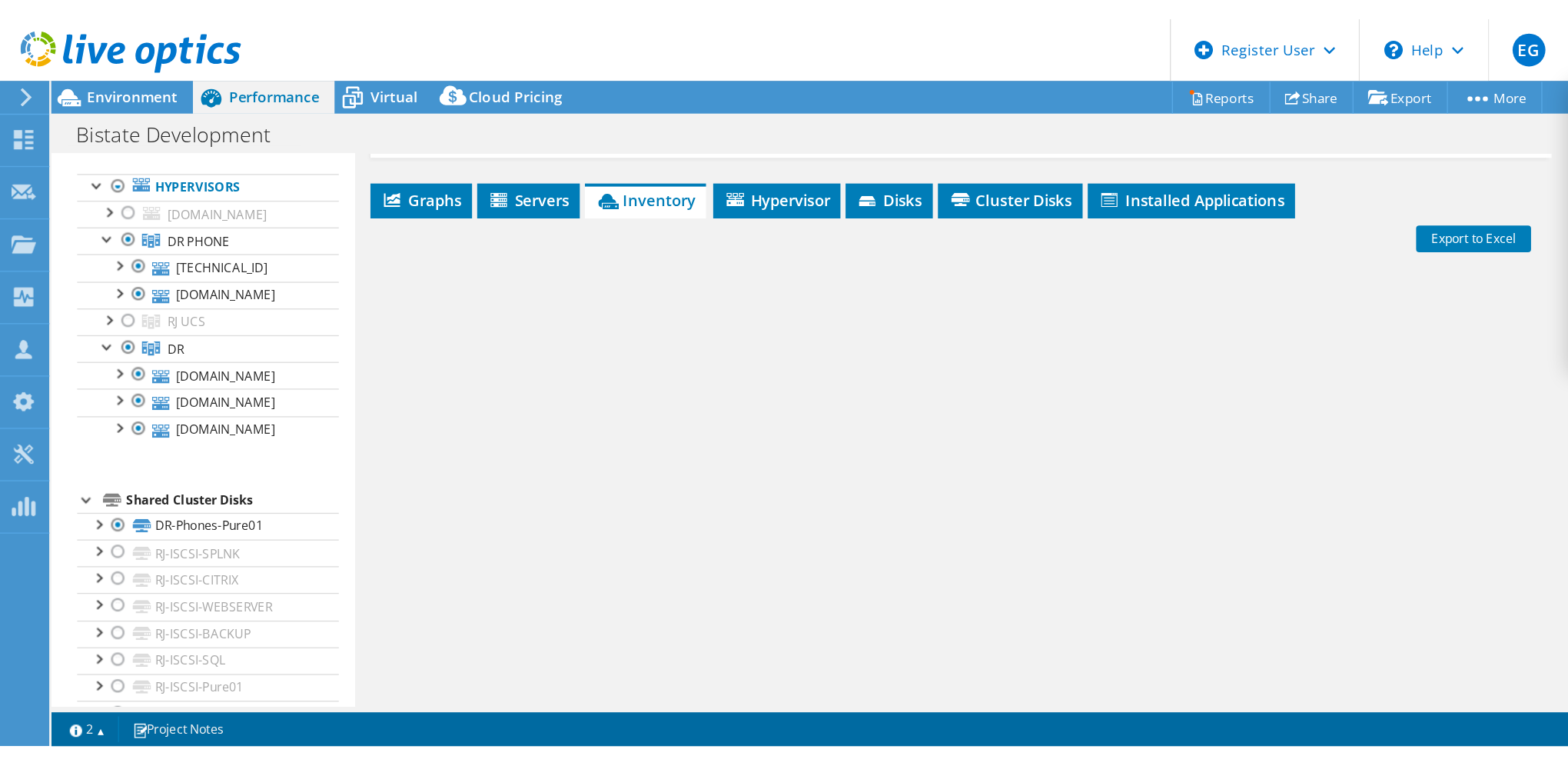
scroll to position [307, 0]
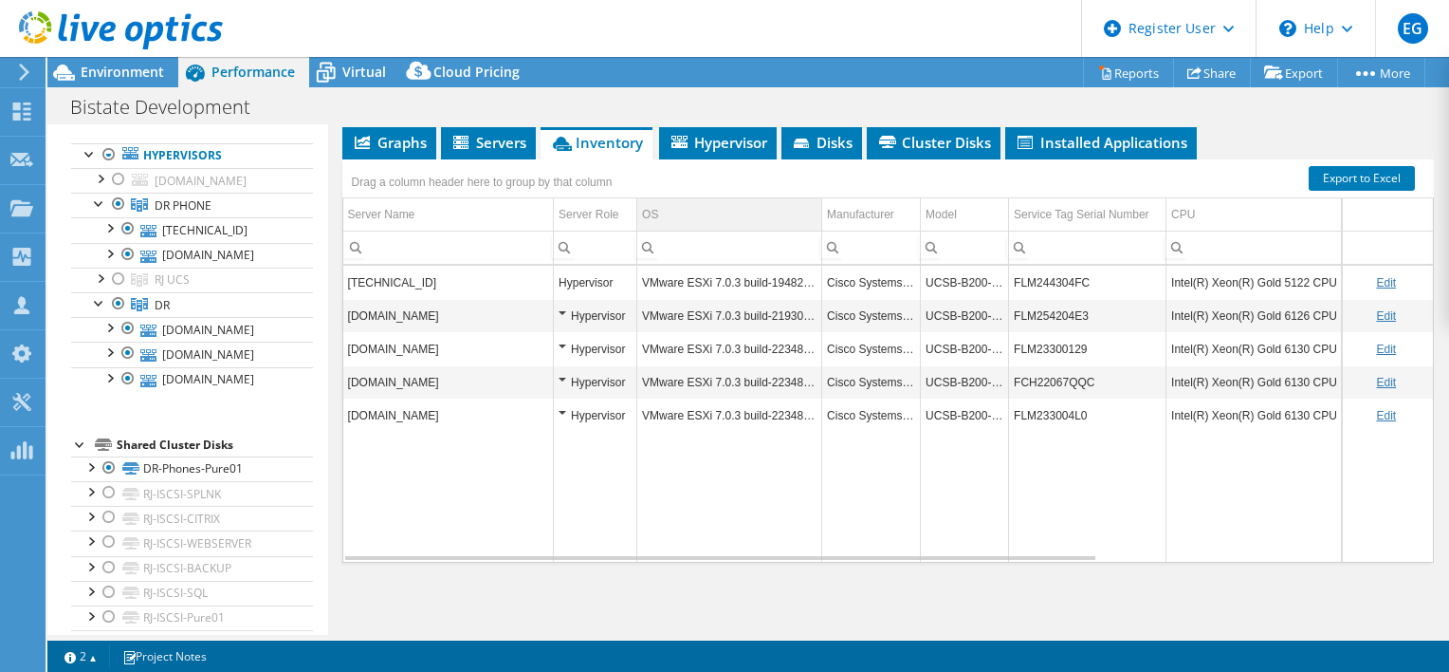
click at [783, 220] on td "OS" at bounding box center [729, 214] width 185 height 33
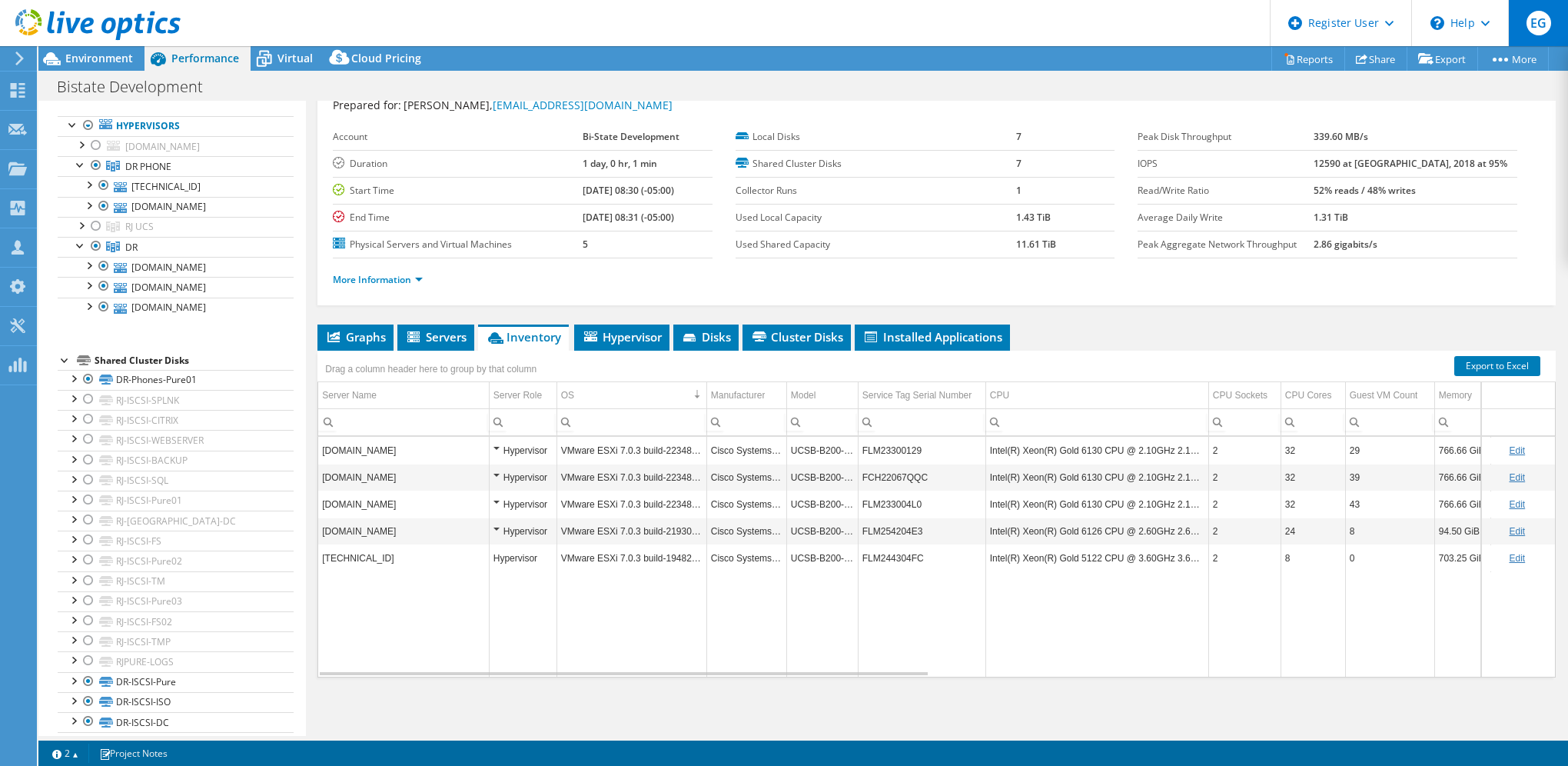
scroll to position [48, 0]
